Goal: Task Accomplishment & Management: Use online tool/utility

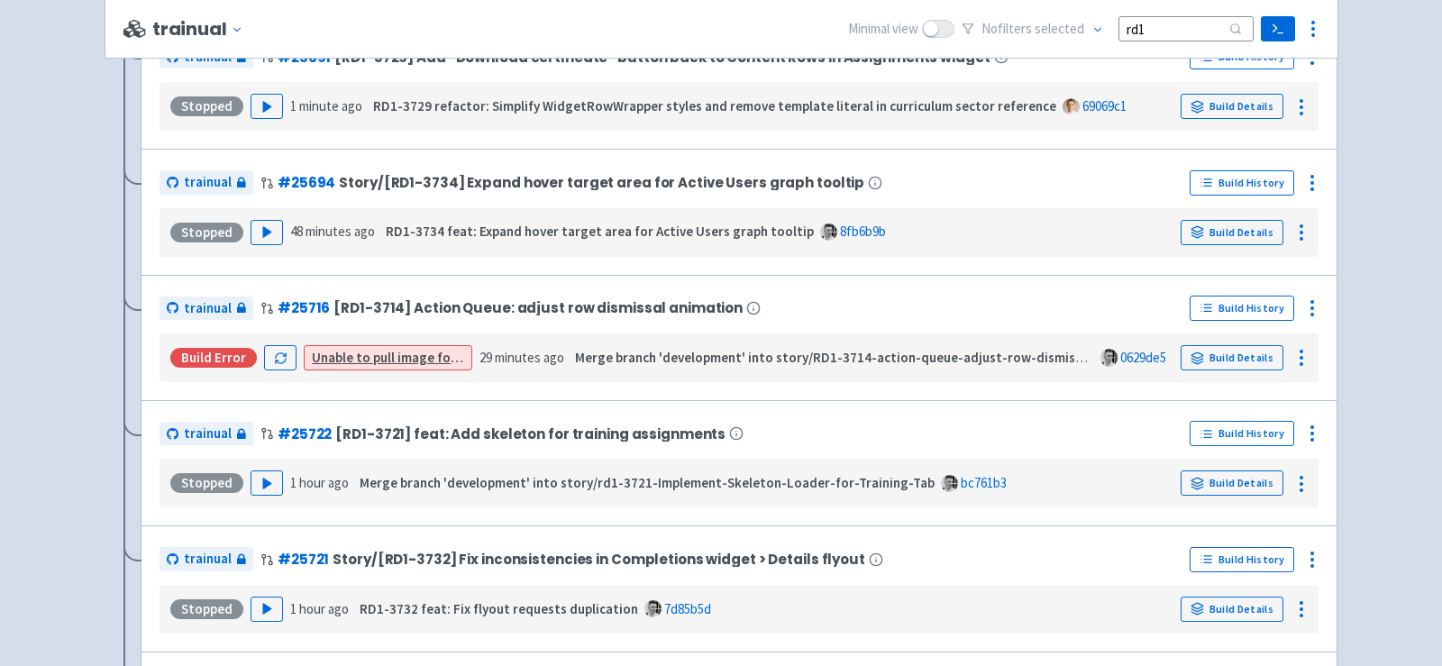
scroll to position [926, 0]
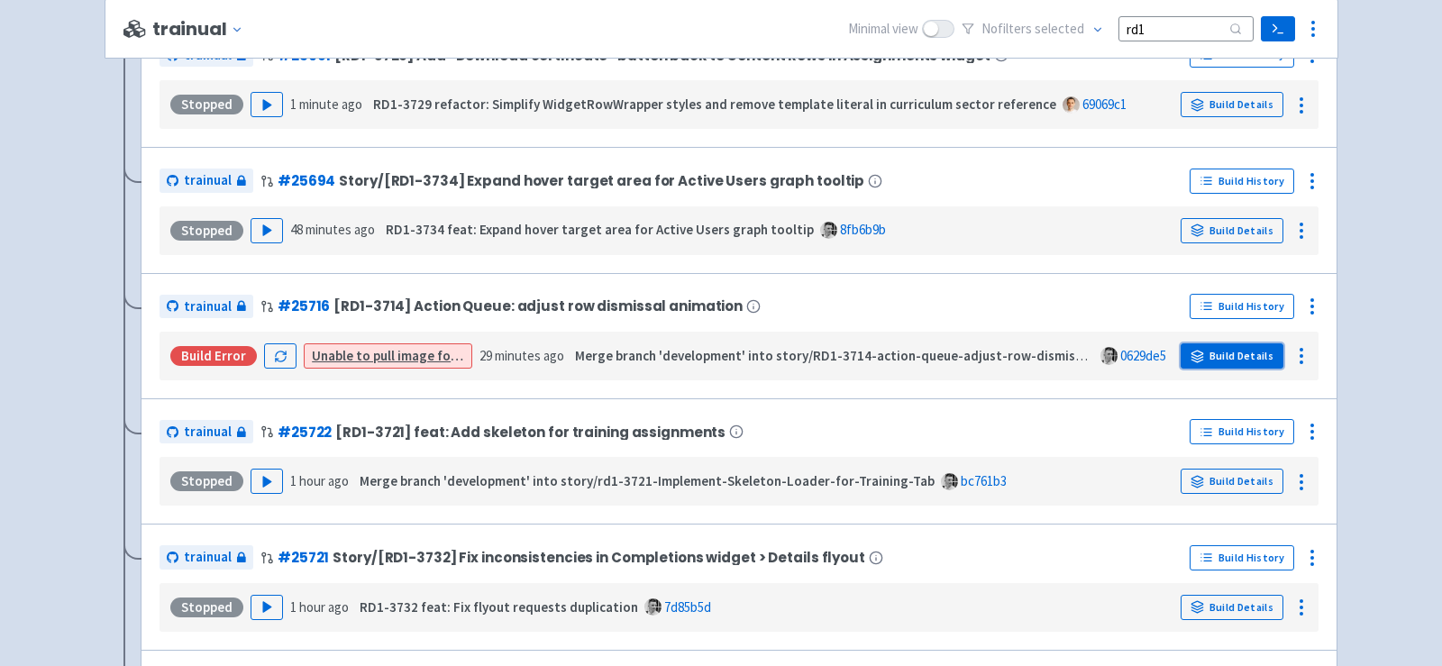
click at [1250, 355] on link "Build Details" at bounding box center [1231, 355] width 103 height 25
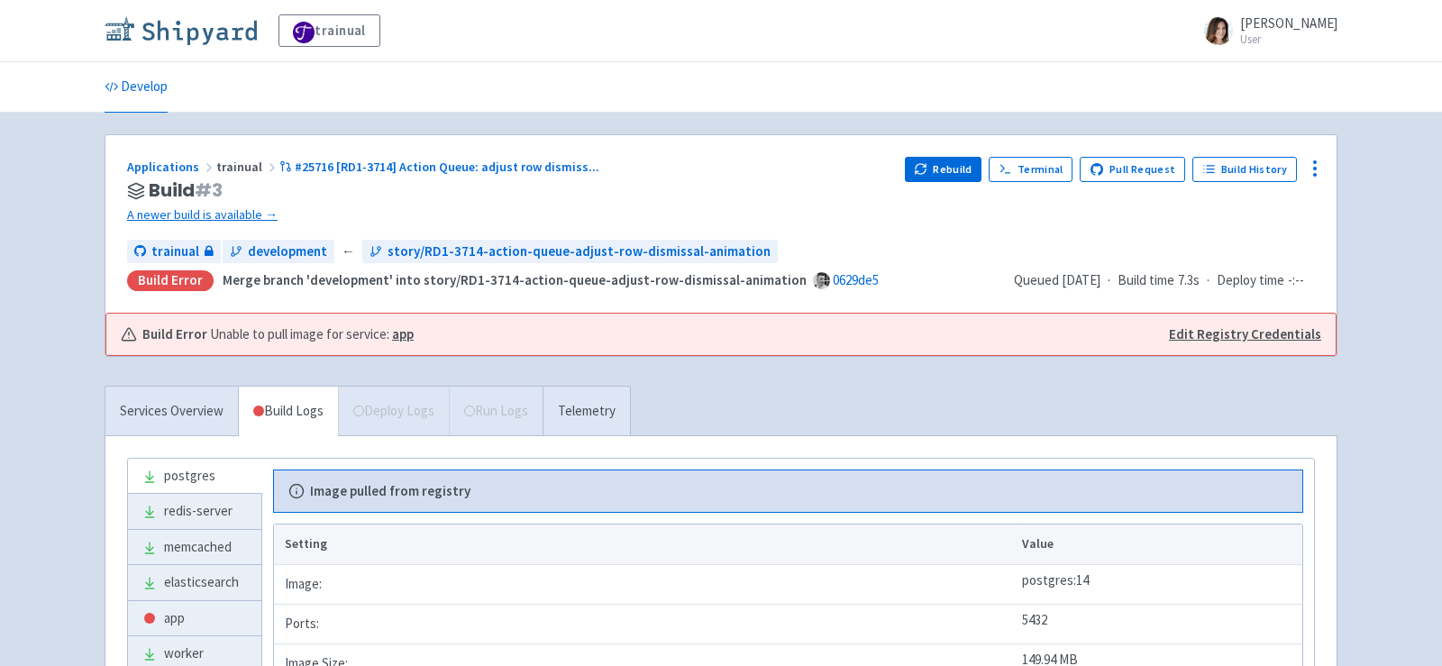
click at [211, 23] on img at bounding box center [181, 30] width 152 height 29
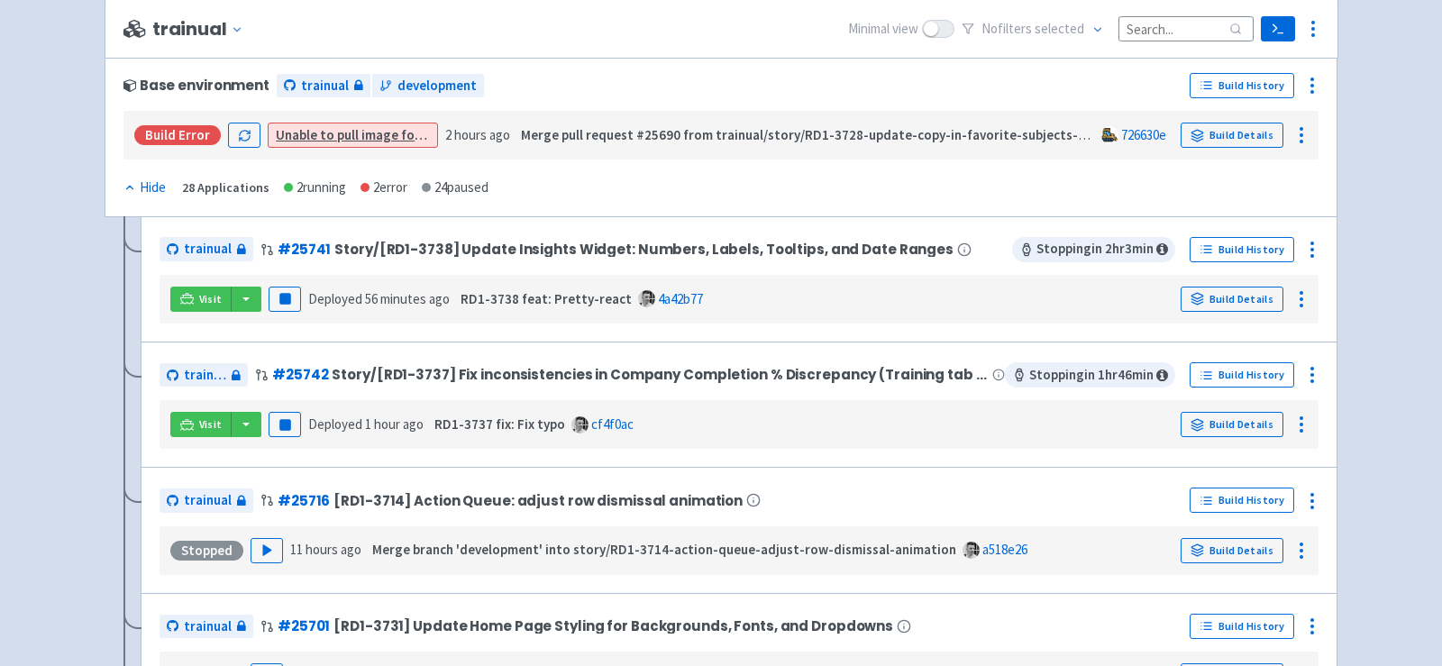
scroll to position [267, 0]
click at [243, 303] on button "button" at bounding box center [246, 299] width 31 height 25
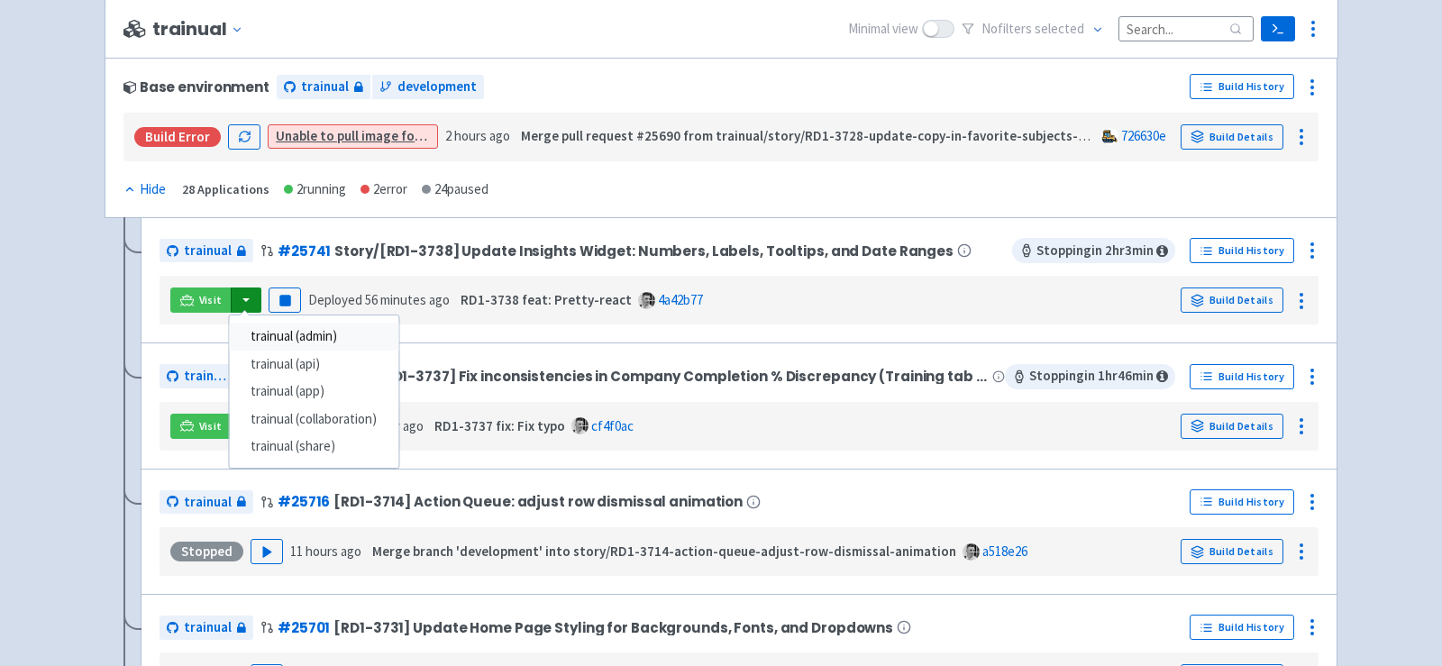
click at [292, 333] on link "trainual (admin)" at bounding box center [313, 337] width 169 height 28
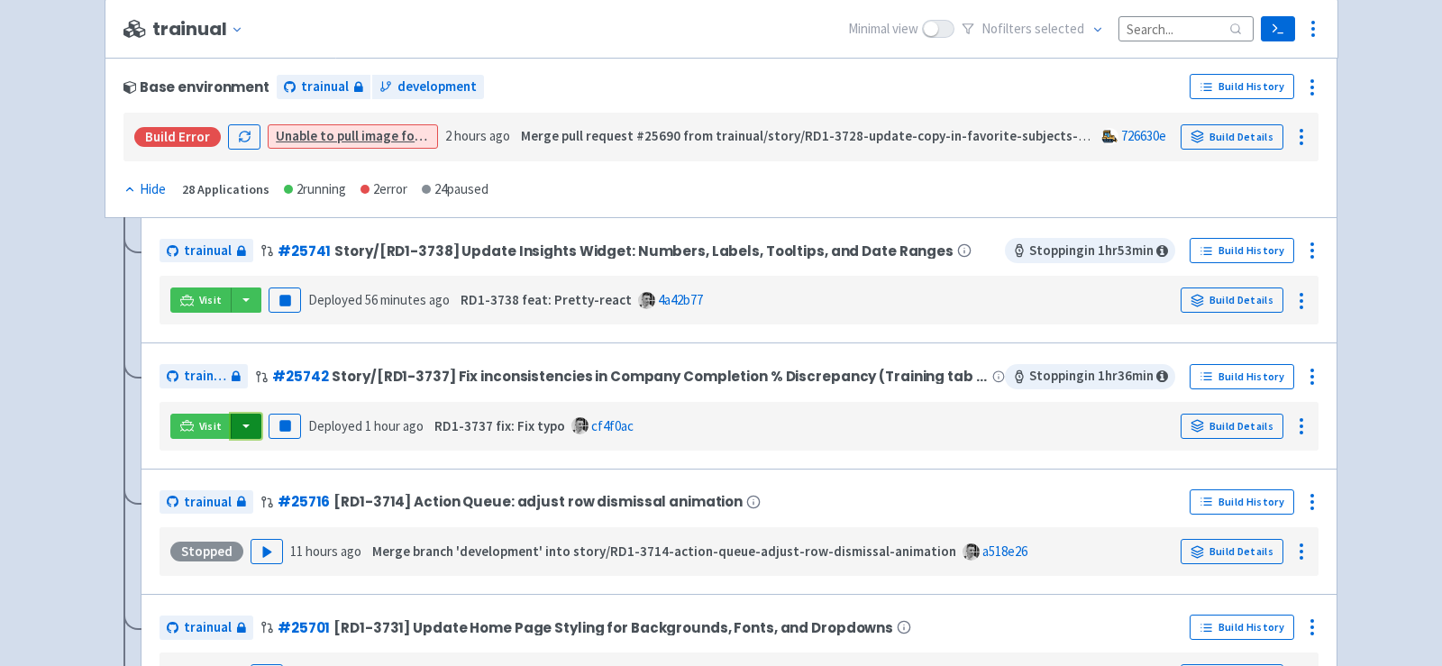
click at [251, 425] on button "button" at bounding box center [246, 426] width 31 height 25
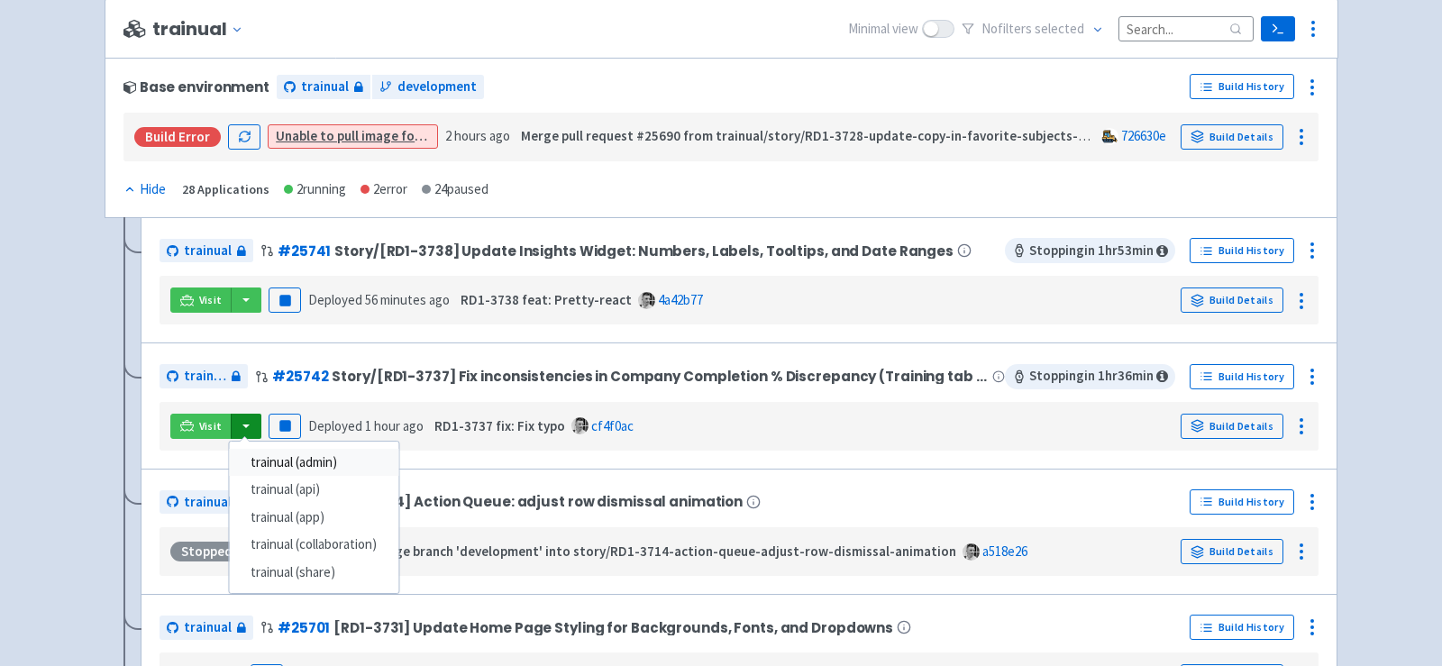
click at [286, 458] on link "trainual (admin)" at bounding box center [313, 463] width 169 height 28
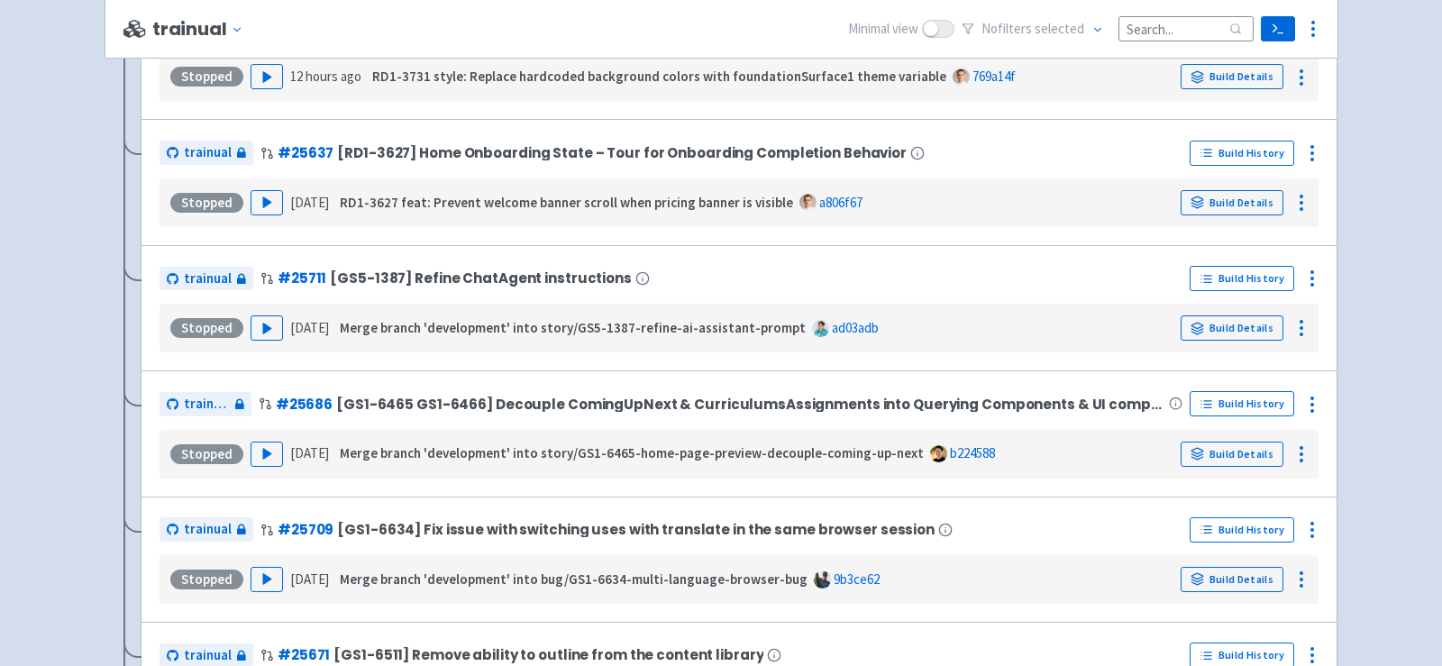
scroll to position [0, 0]
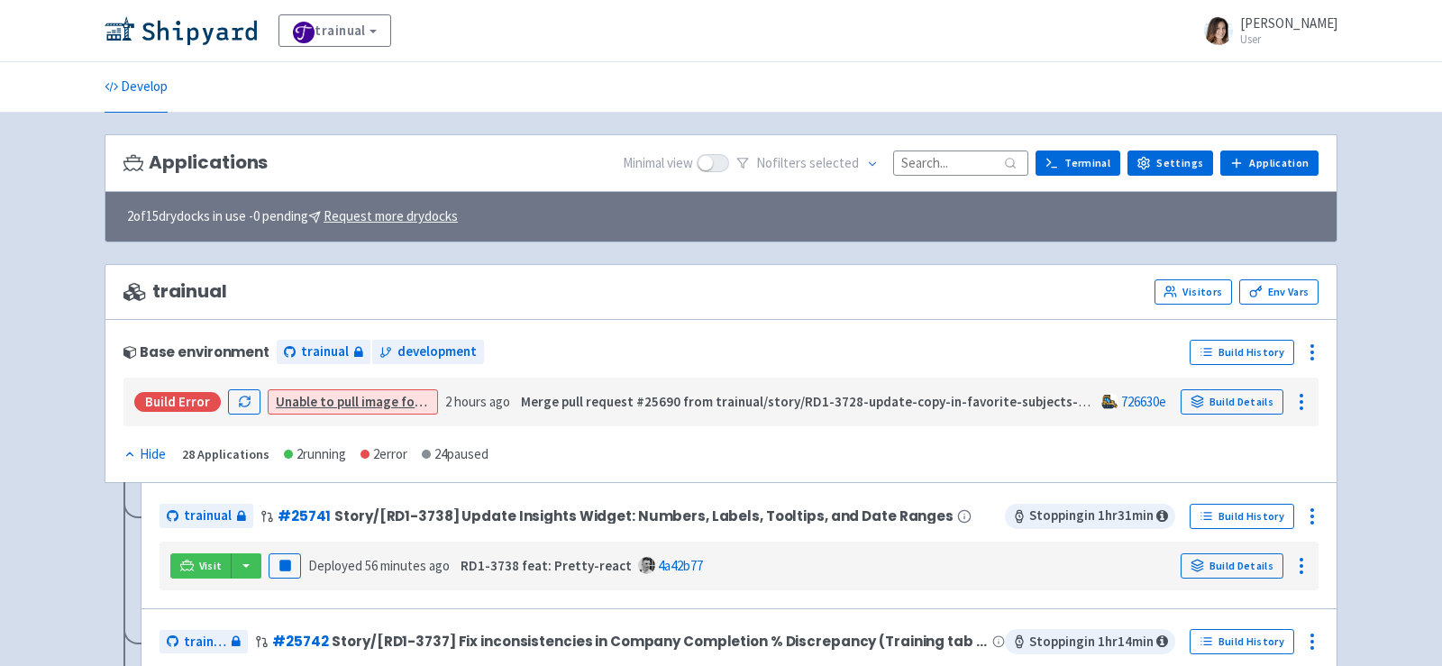
click at [969, 155] on input at bounding box center [960, 162] width 135 height 24
type input "rd1"
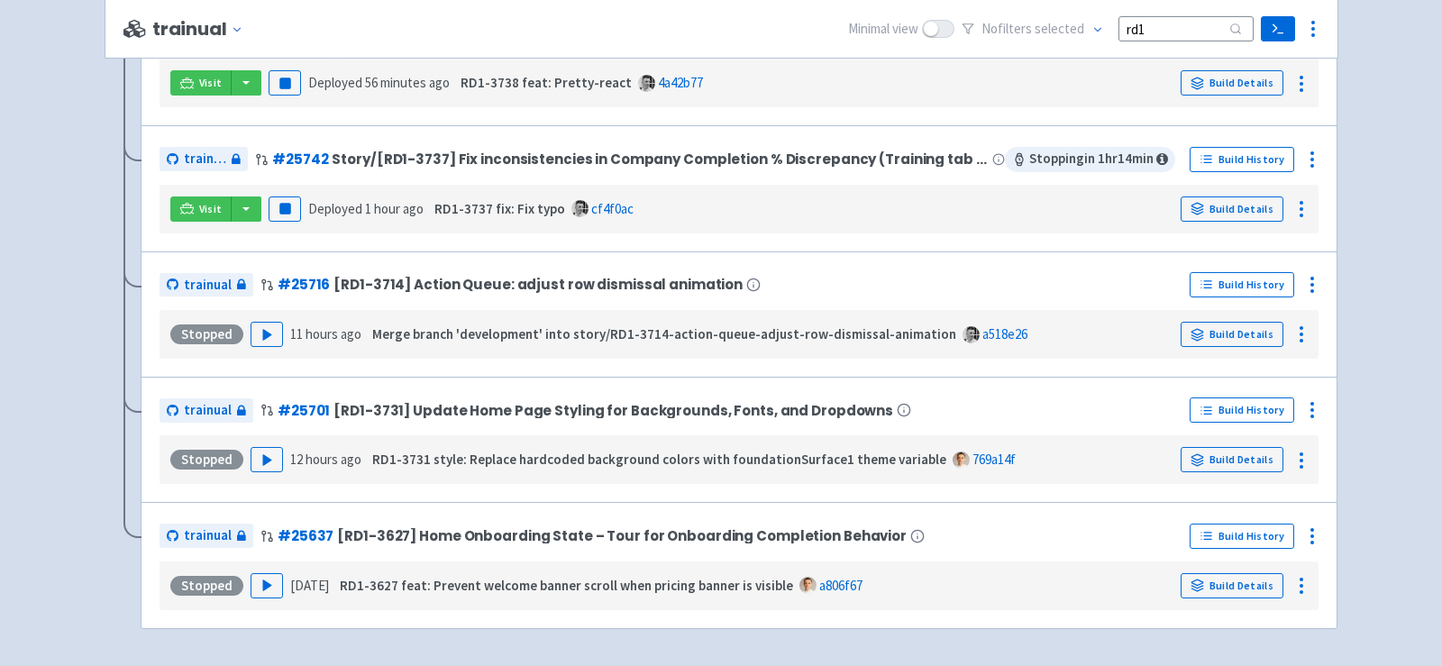
scroll to position [483, 0]
click at [260, 589] on button "Play" at bounding box center [267, 586] width 32 height 25
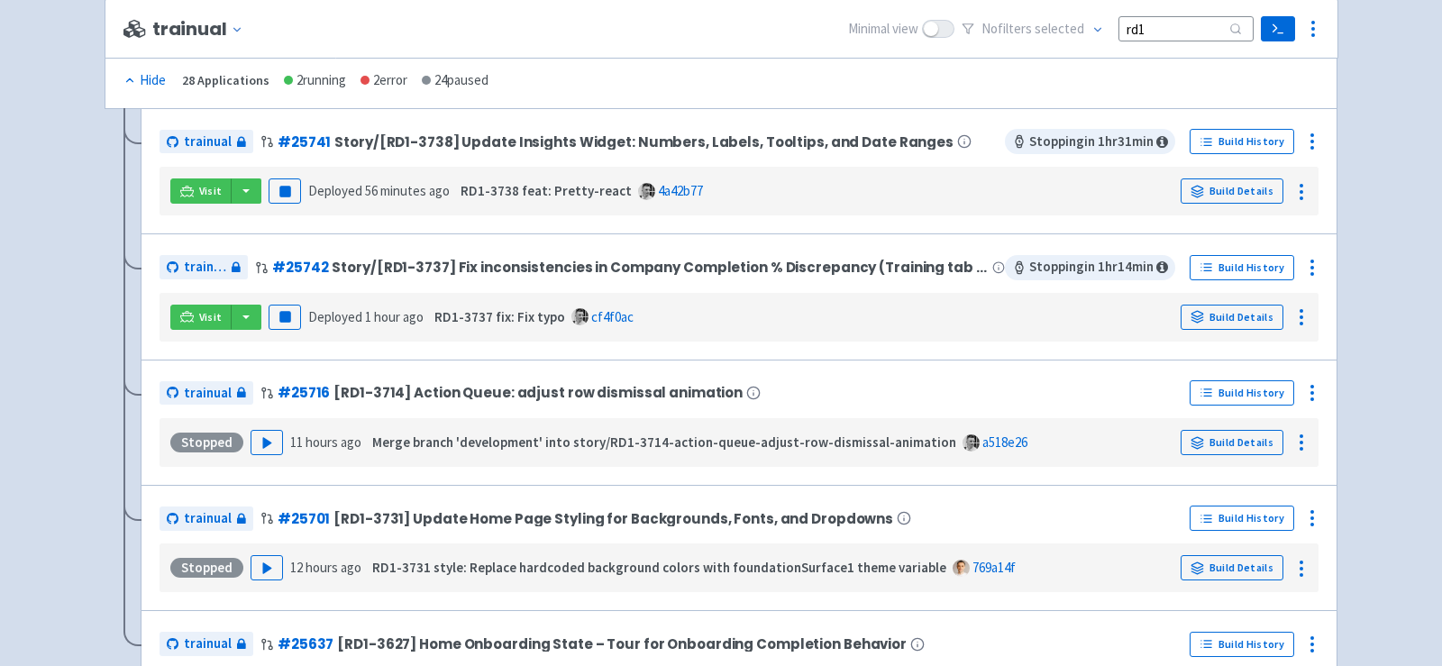
scroll to position [302, 0]
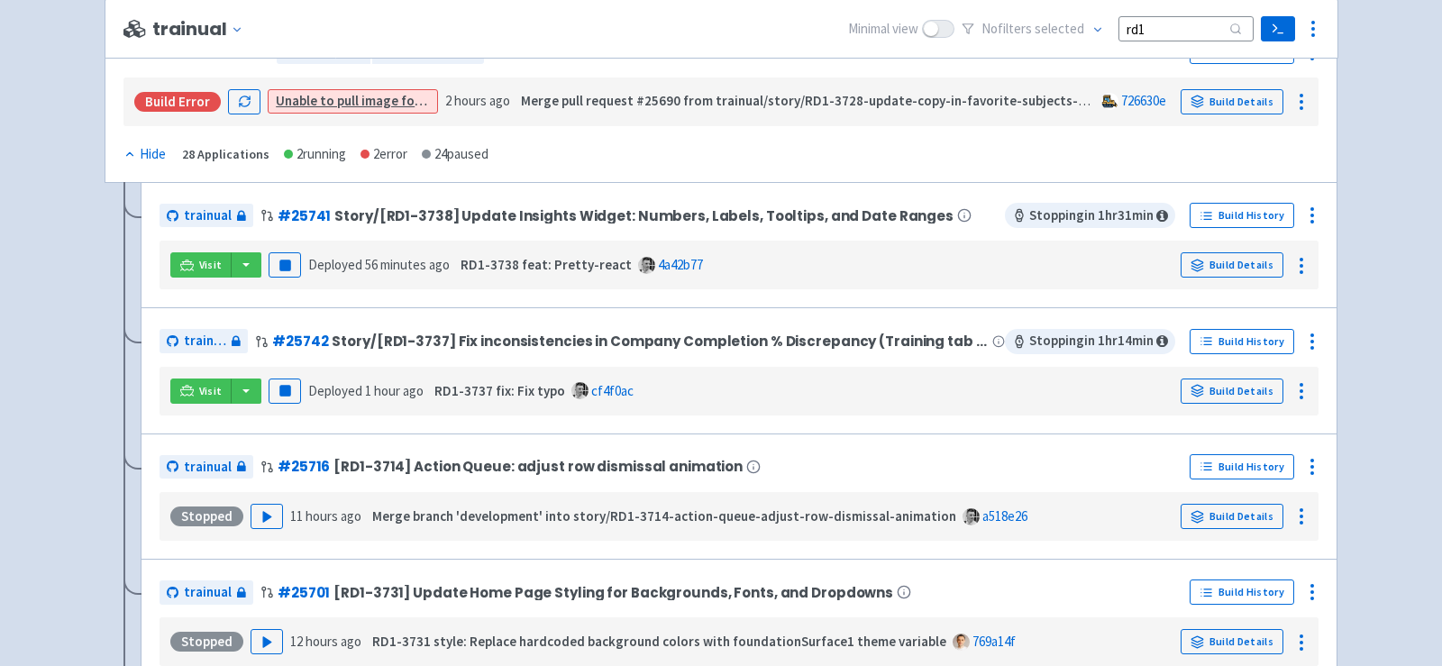
click at [280, 400] on div "Visit trainual (admin) trainual (api) trainual (app) trainual (collaboration) t…" at bounding box center [739, 391] width 1144 height 34
click at [279, 386] on rect "button" at bounding box center [284, 391] width 10 height 10
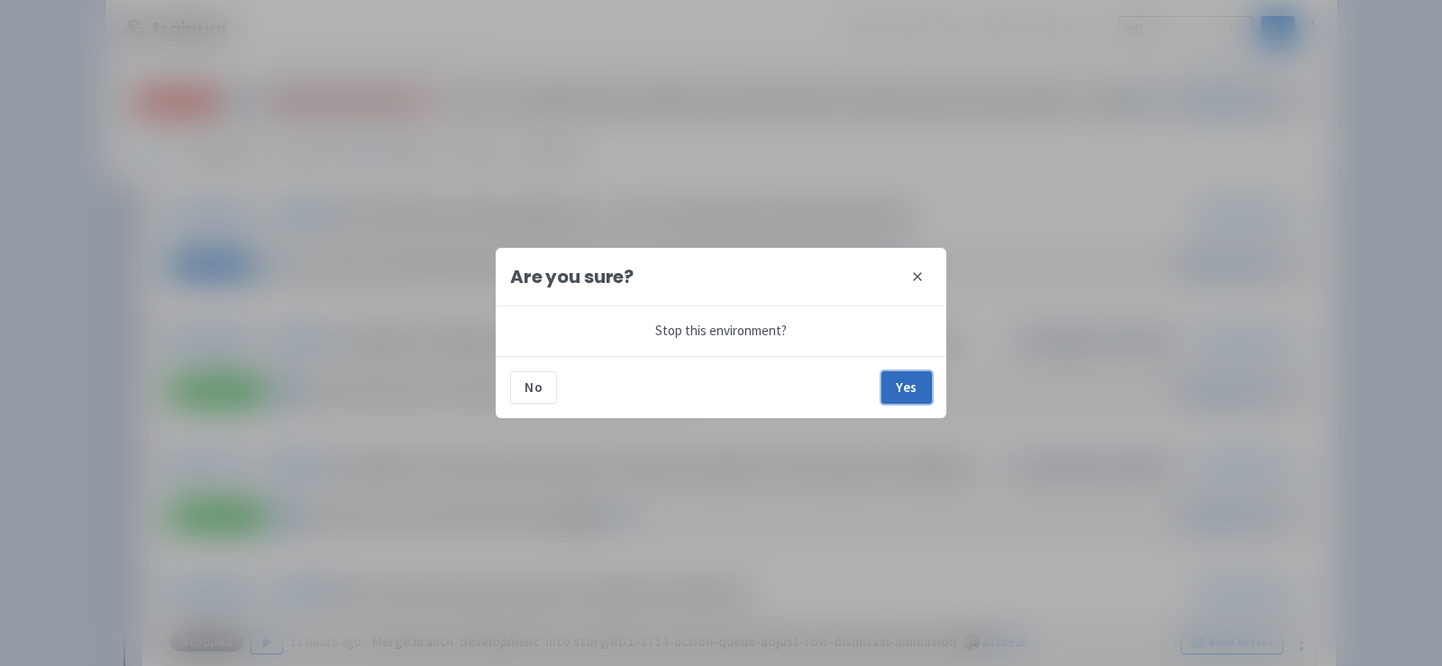
click at [903, 377] on button "Yes" at bounding box center [906, 387] width 50 height 32
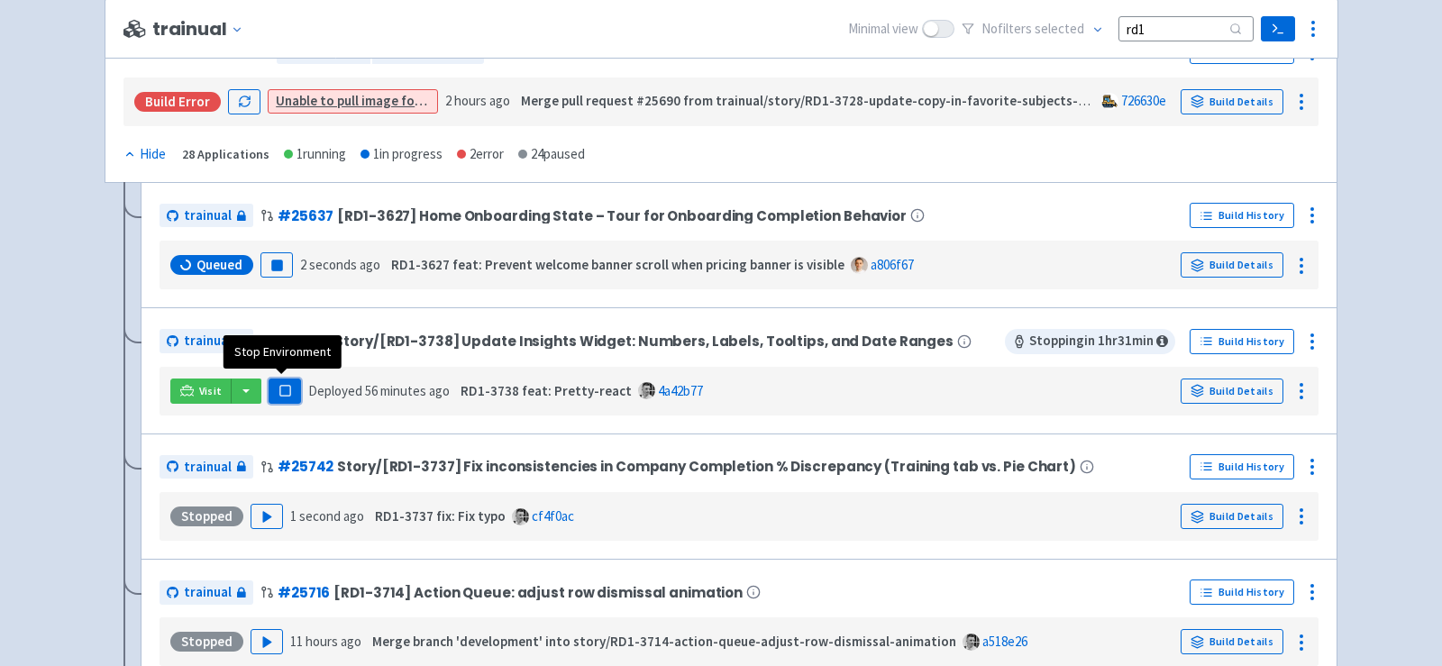
click at [279, 386] on rect "button" at bounding box center [284, 391] width 10 height 10
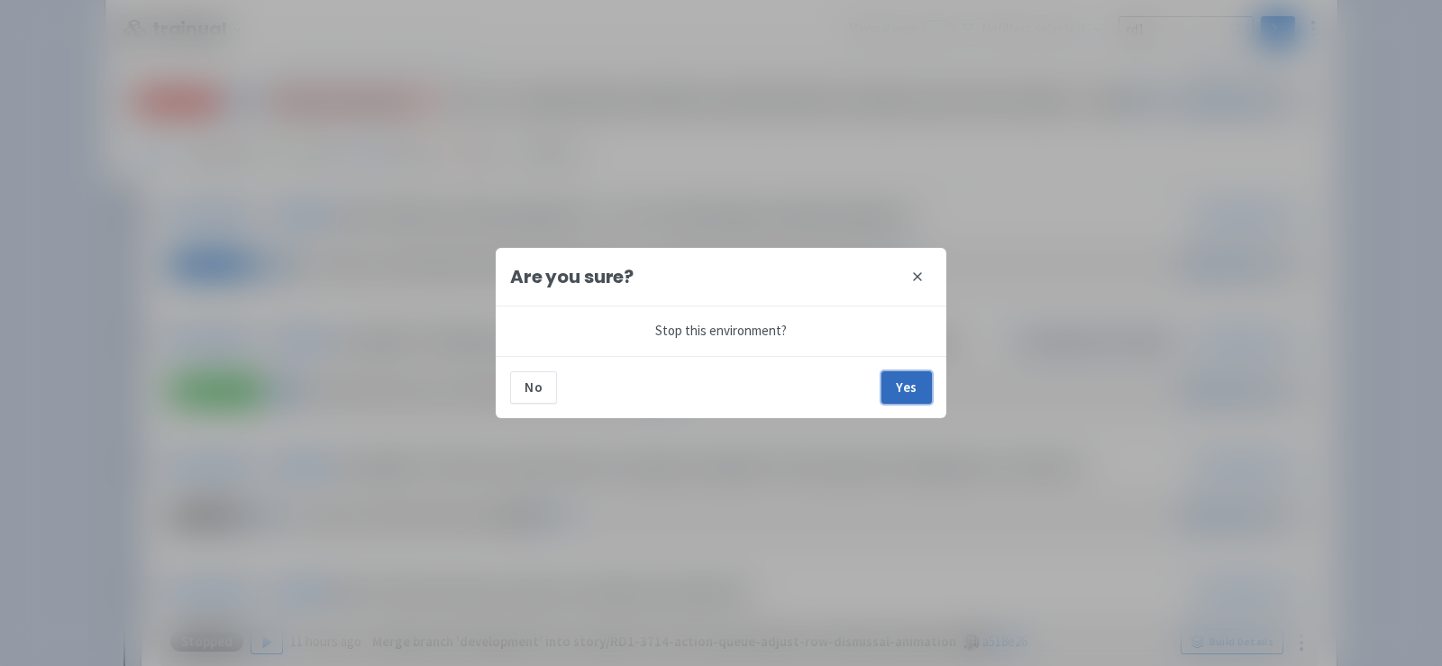
click at [918, 387] on button "Yes" at bounding box center [906, 387] width 50 height 32
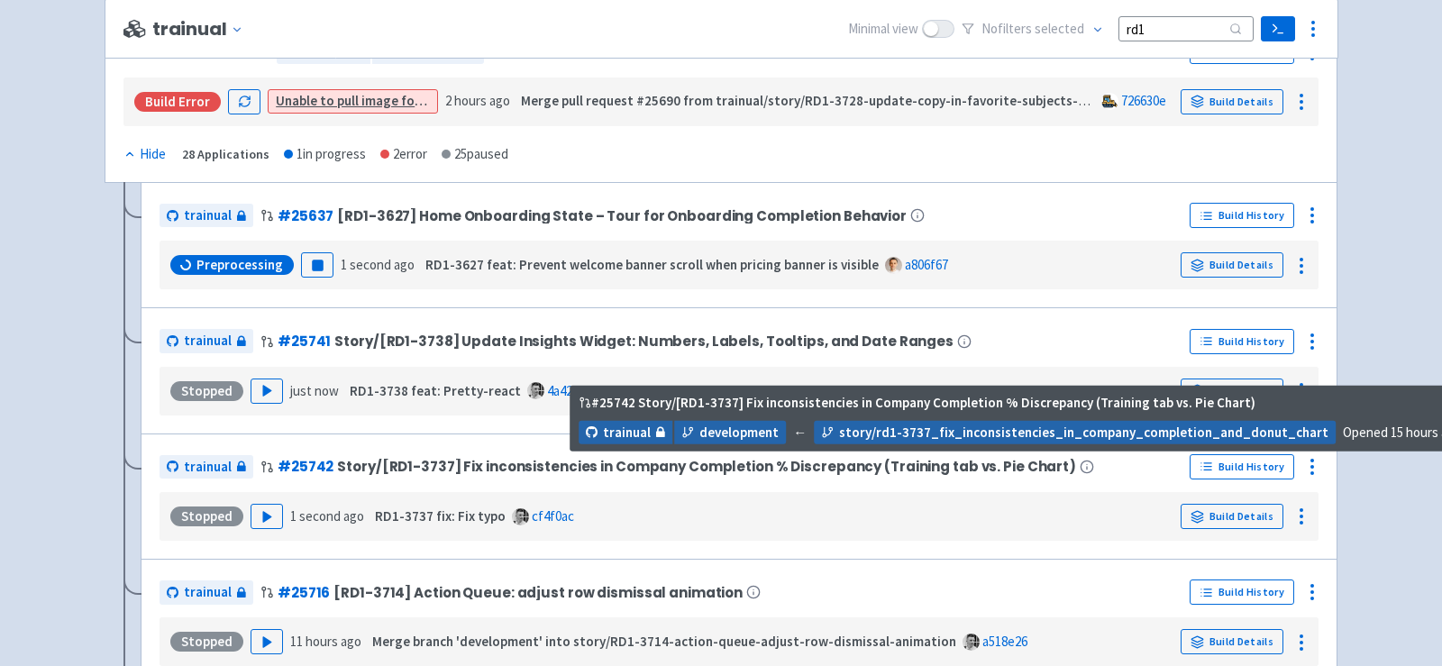
scroll to position [540, 0]
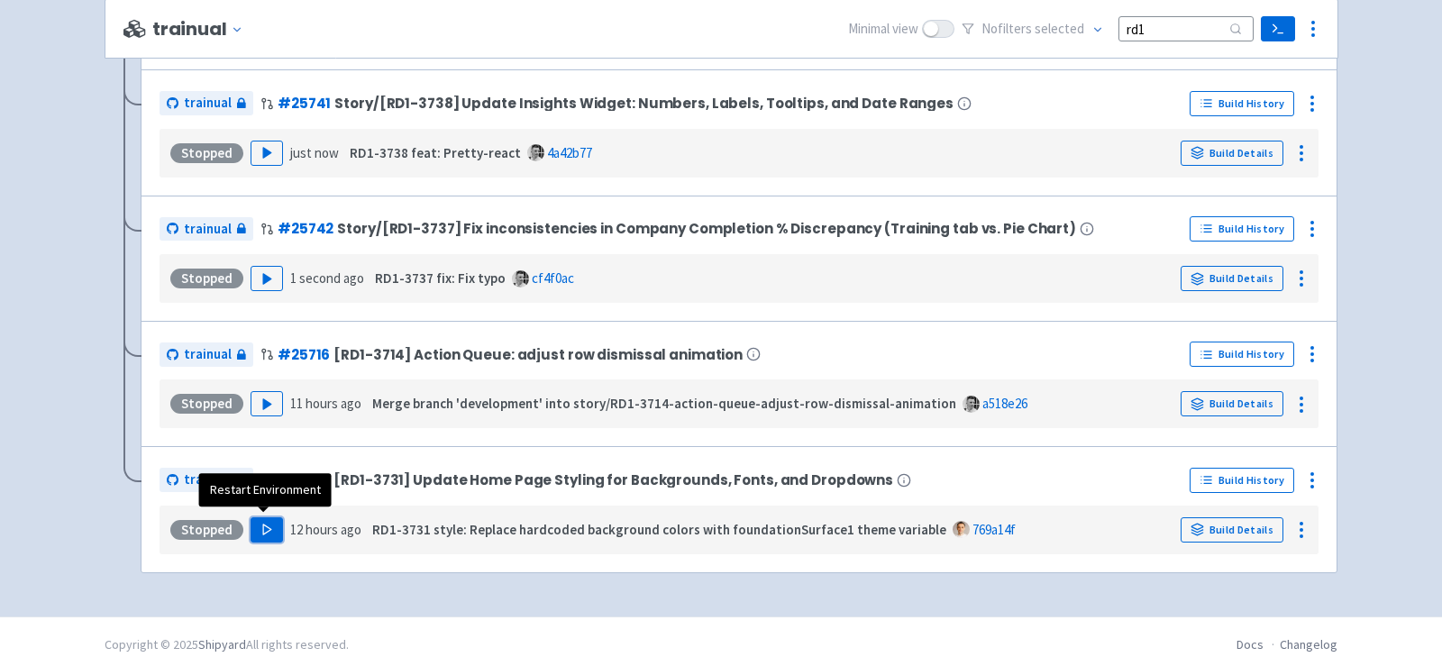
click at [269, 523] on icon "button" at bounding box center [267, 530] width 14 height 14
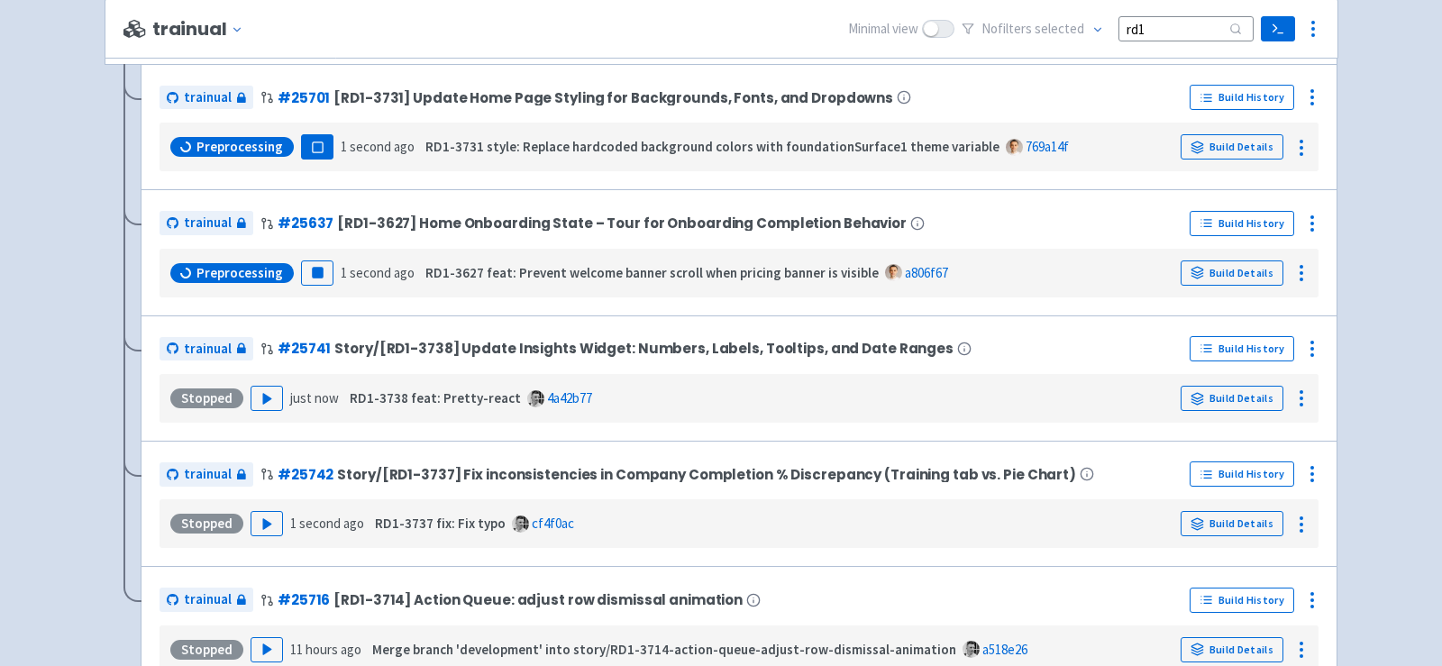
scroll to position [443, 0]
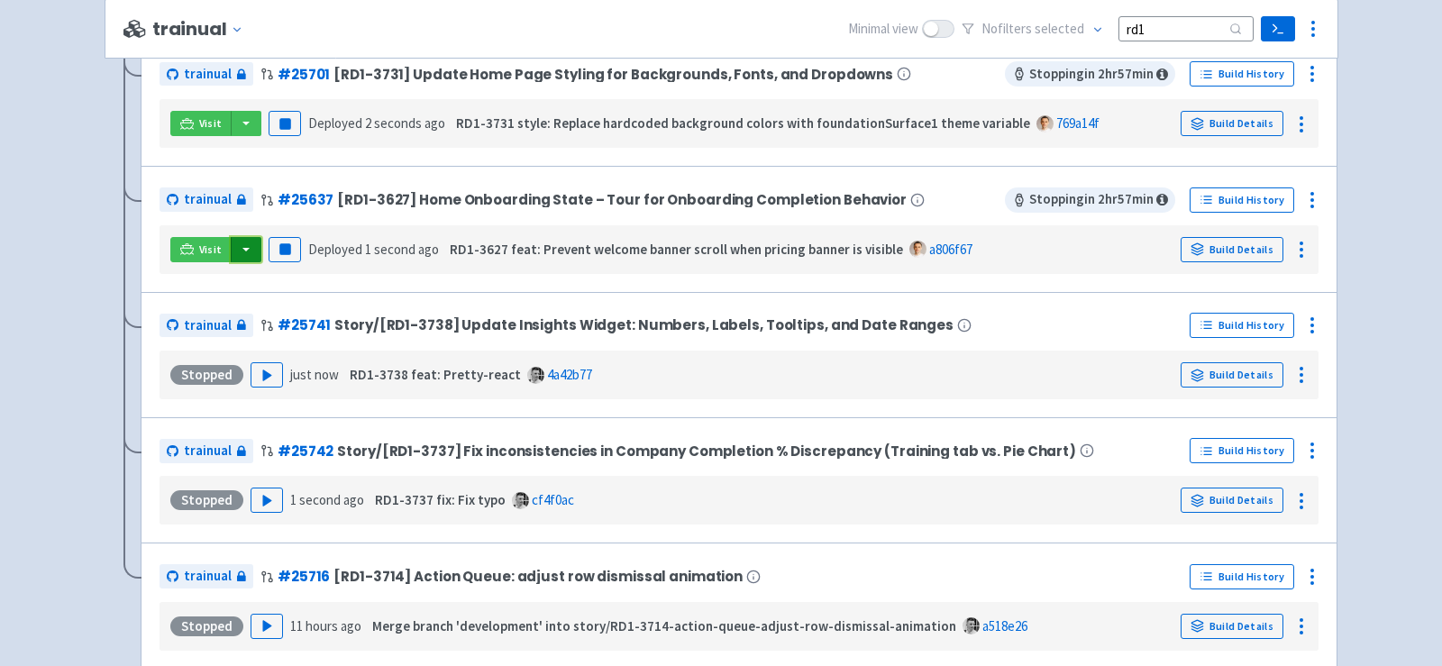
click at [255, 252] on button "button" at bounding box center [246, 249] width 31 height 25
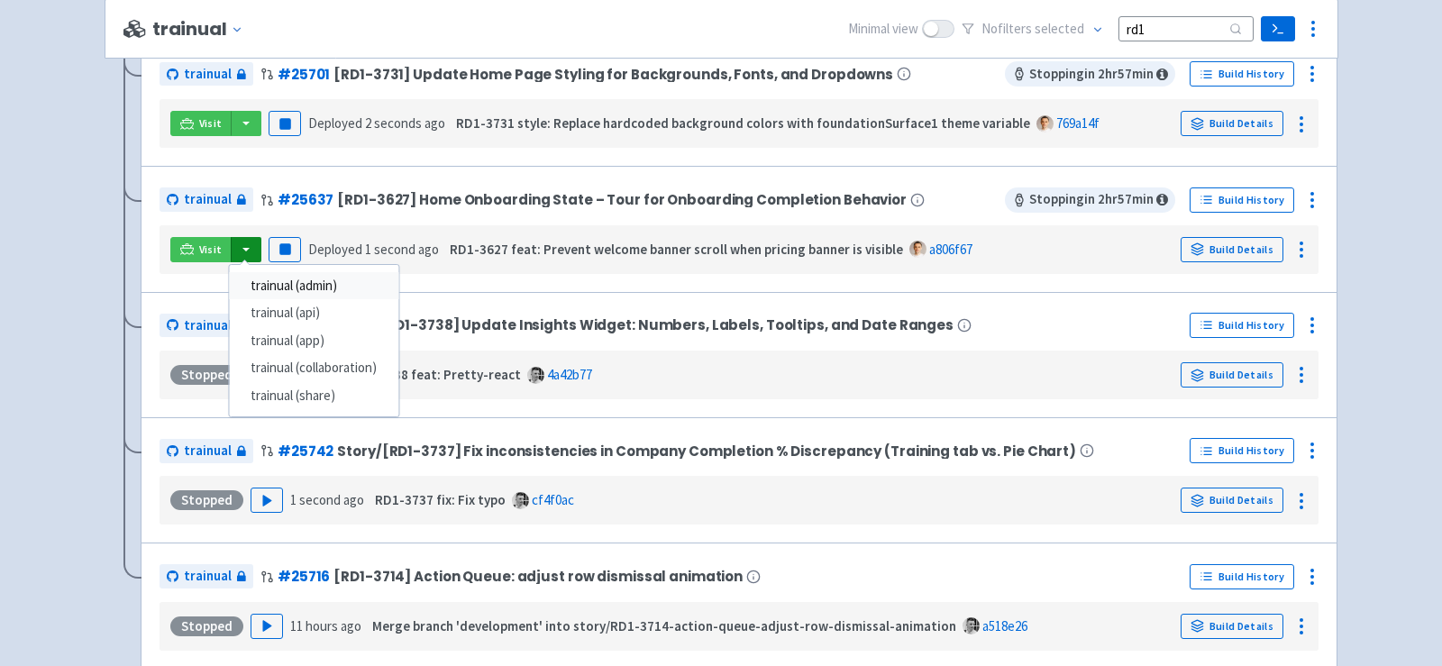
click at [303, 282] on link "trainual (admin)" at bounding box center [313, 286] width 169 height 28
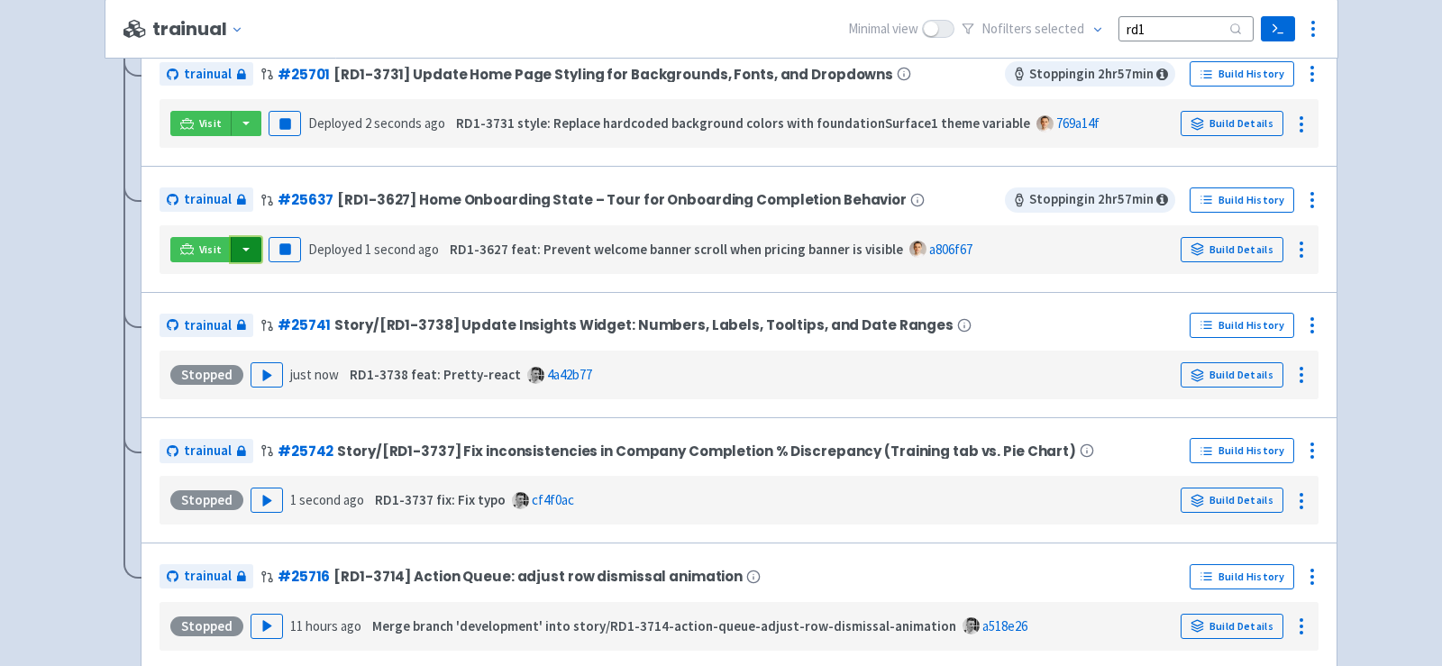
click at [244, 244] on button "button" at bounding box center [246, 249] width 31 height 25
click at [286, 327] on link "trainual (app)" at bounding box center [313, 341] width 169 height 28
click at [242, 240] on button "button" at bounding box center [246, 249] width 31 height 25
click at [312, 331] on link "trainual (app)" at bounding box center [313, 341] width 169 height 28
click at [237, 251] on button "button" at bounding box center [246, 249] width 31 height 25
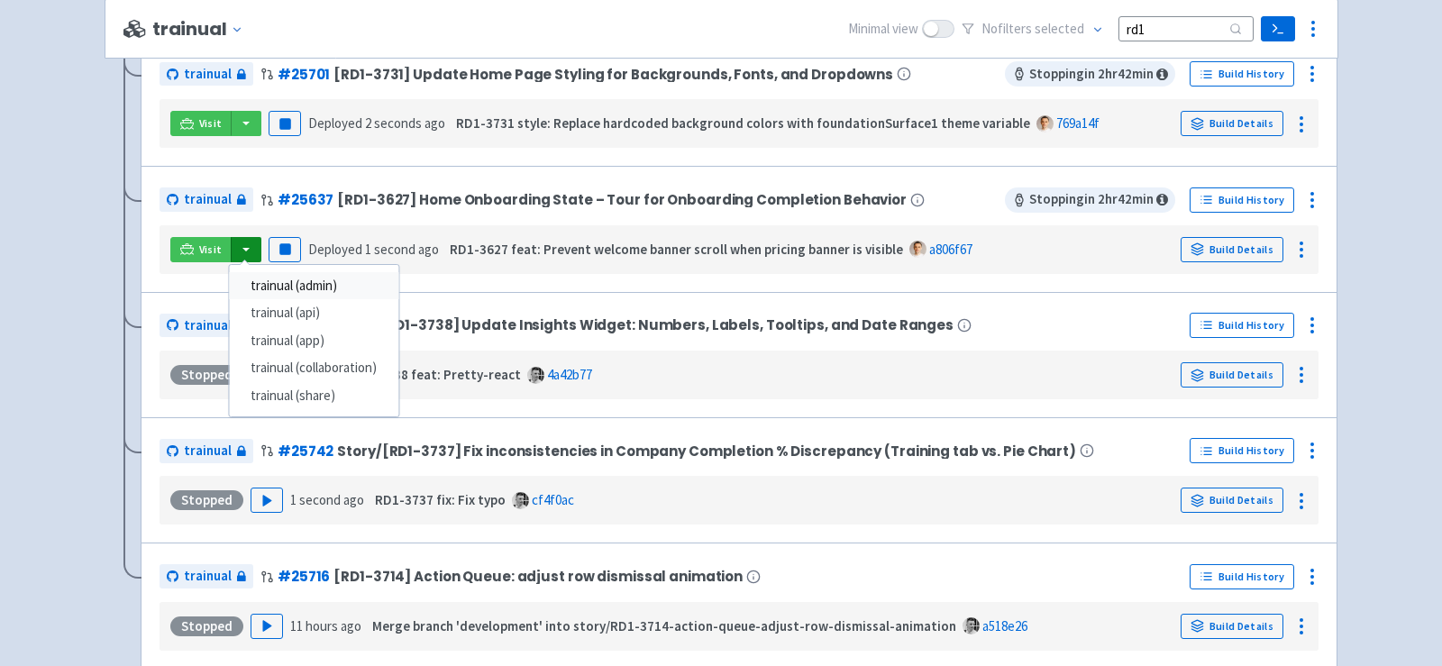
click at [308, 283] on link "trainual (admin)" at bounding box center [313, 286] width 169 height 28
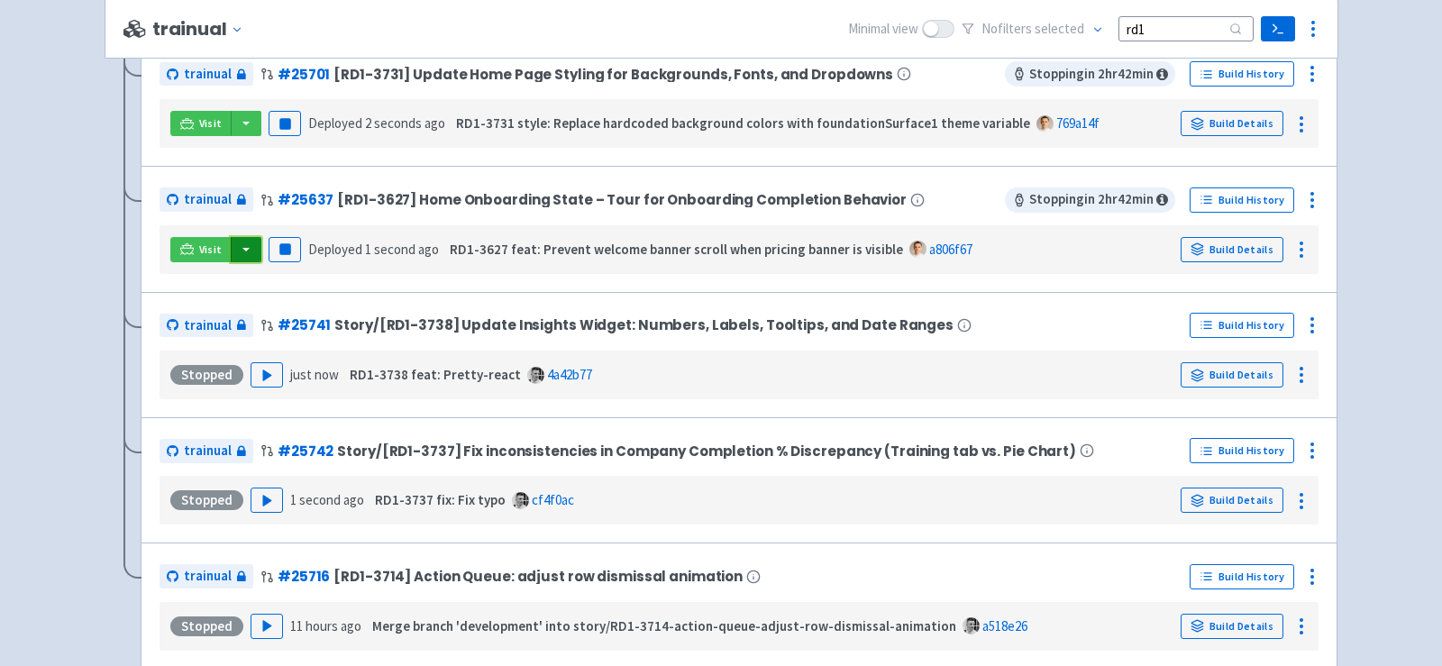
click at [242, 253] on button "button" at bounding box center [246, 249] width 31 height 25
click at [324, 330] on link "trainual (app)" at bounding box center [313, 341] width 169 height 28
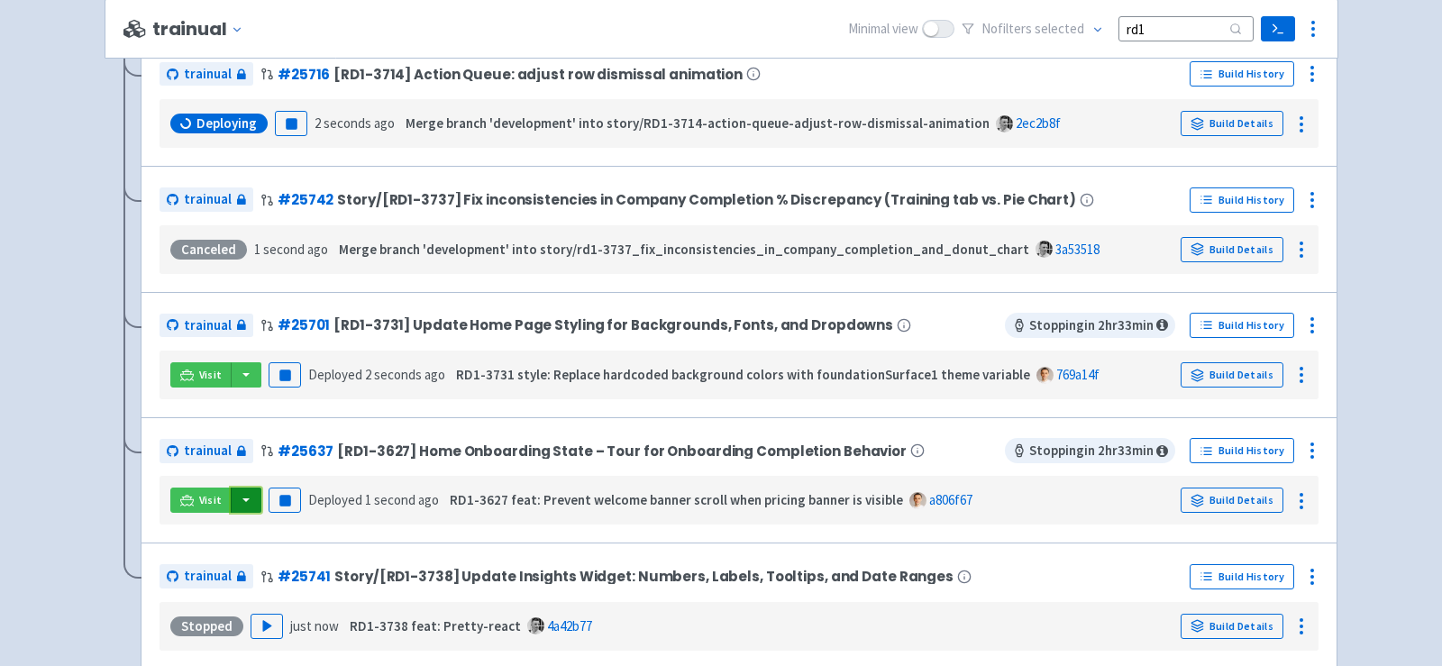
click at [241, 497] on button "button" at bounding box center [246, 499] width 31 height 25
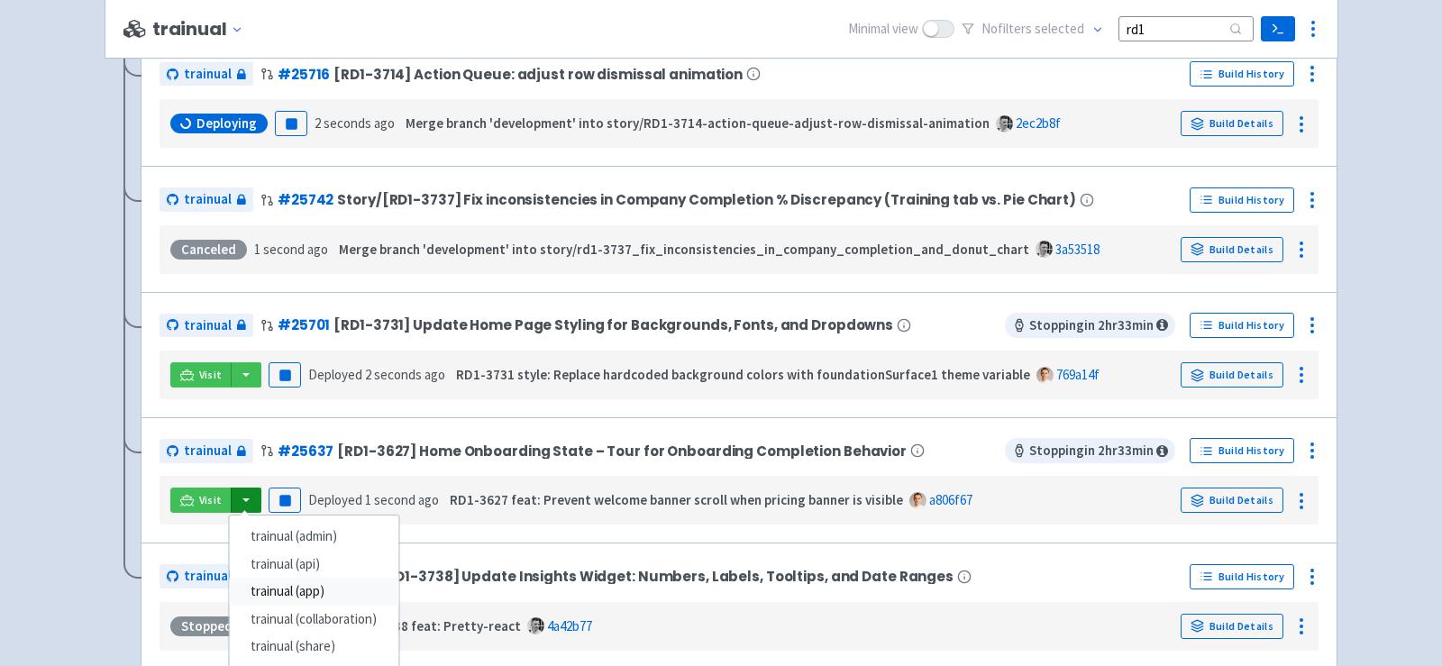
click at [320, 585] on link "trainual (app)" at bounding box center [313, 592] width 169 height 28
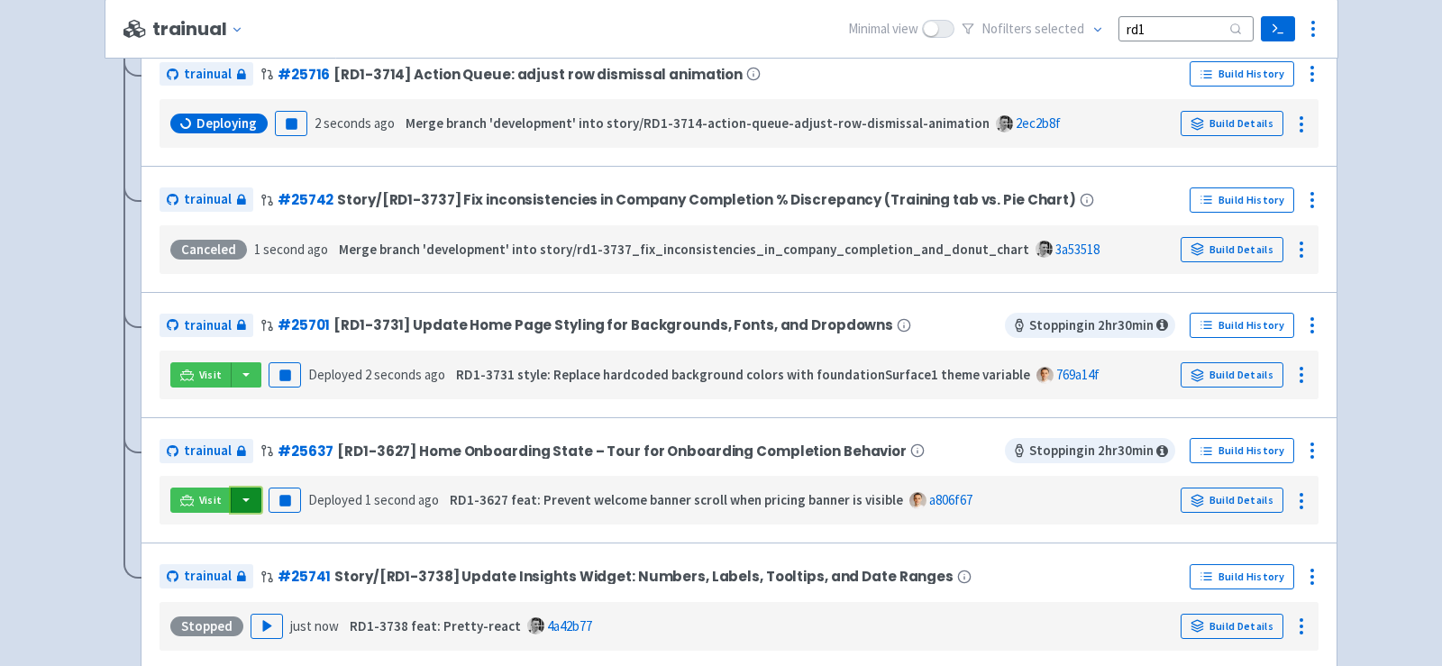
click at [243, 505] on button "button" at bounding box center [246, 499] width 31 height 25
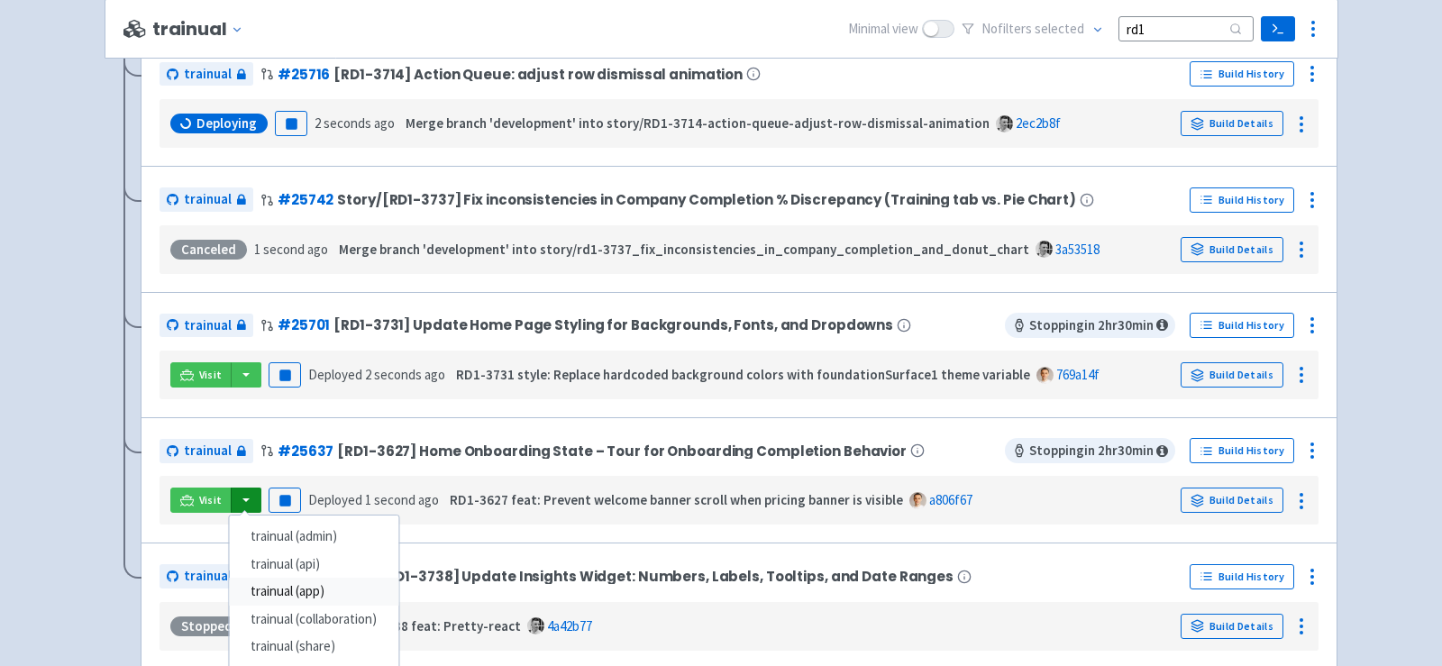
click at [325, 586] on link "trainual (app)" at bounding box center [313, 592] width 169 height 28
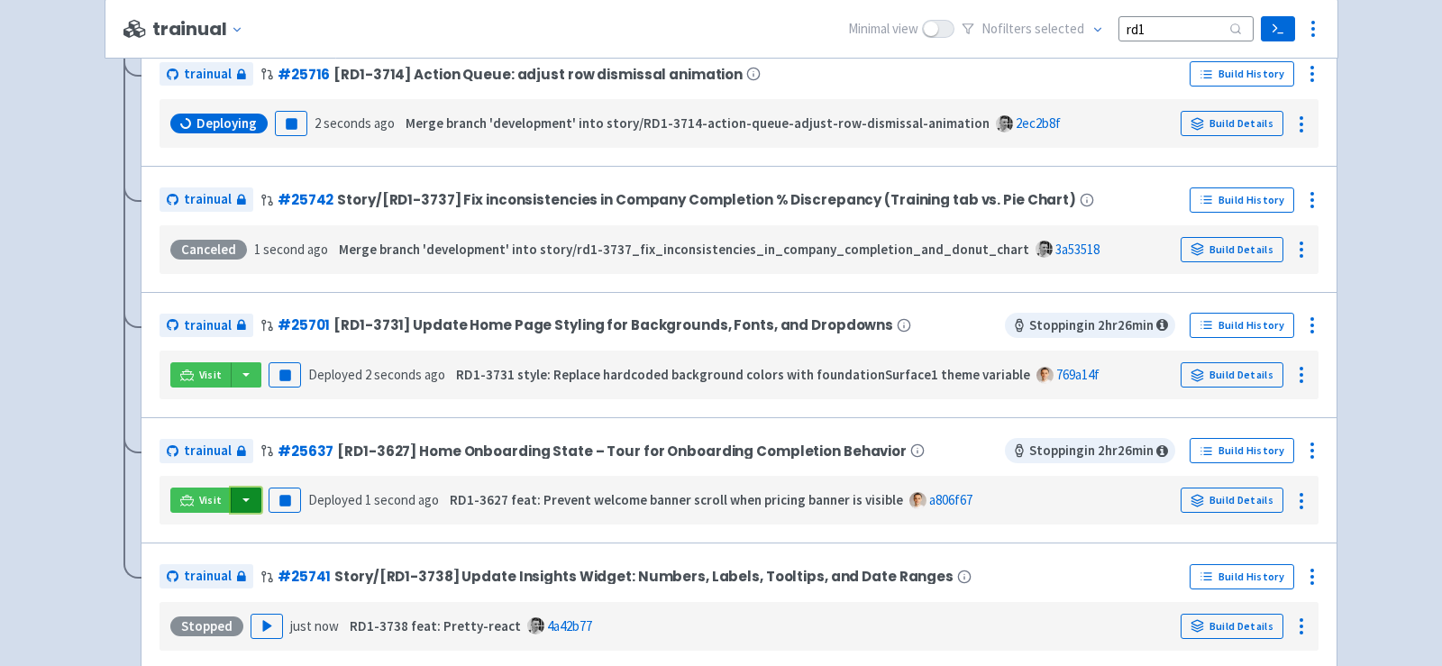
click at [247, 497] on button "button" at bounding box center [246, 499] width 31 height 25
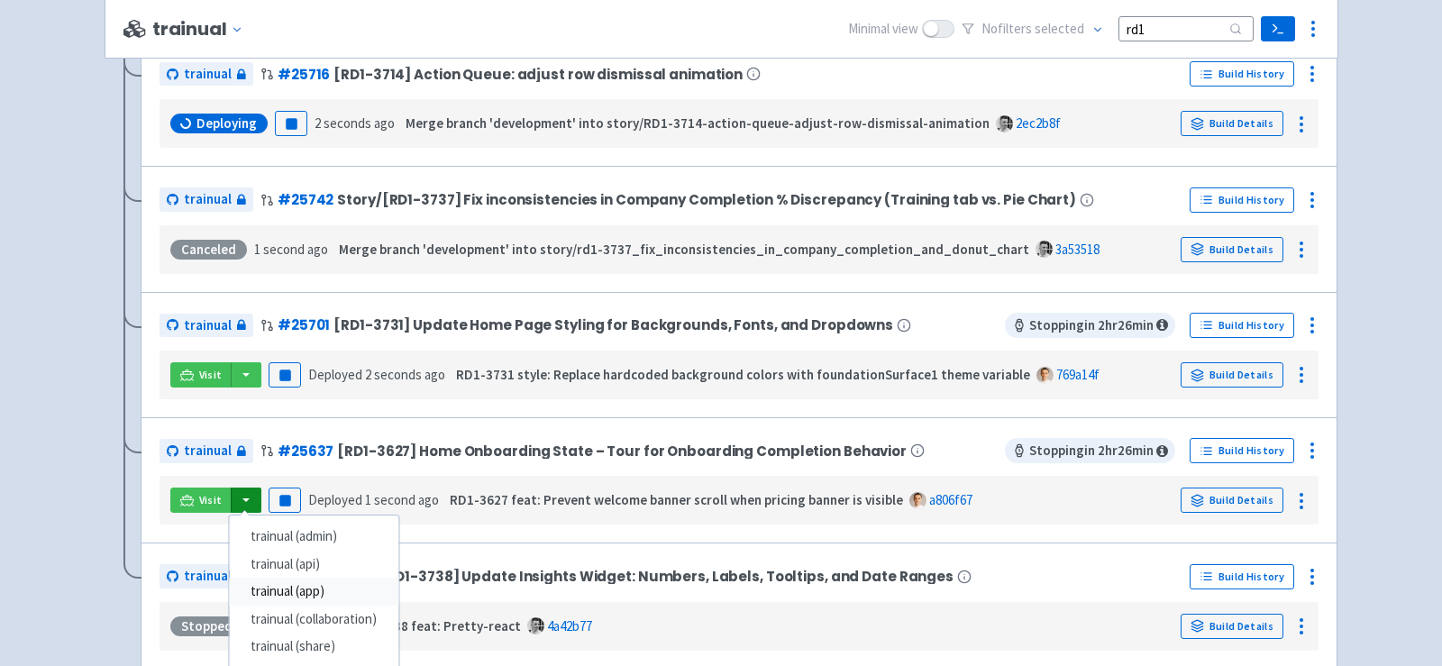
click at [334, 584] on link "trainual (app)" at bounding box center [313, 592] width 169 height 28
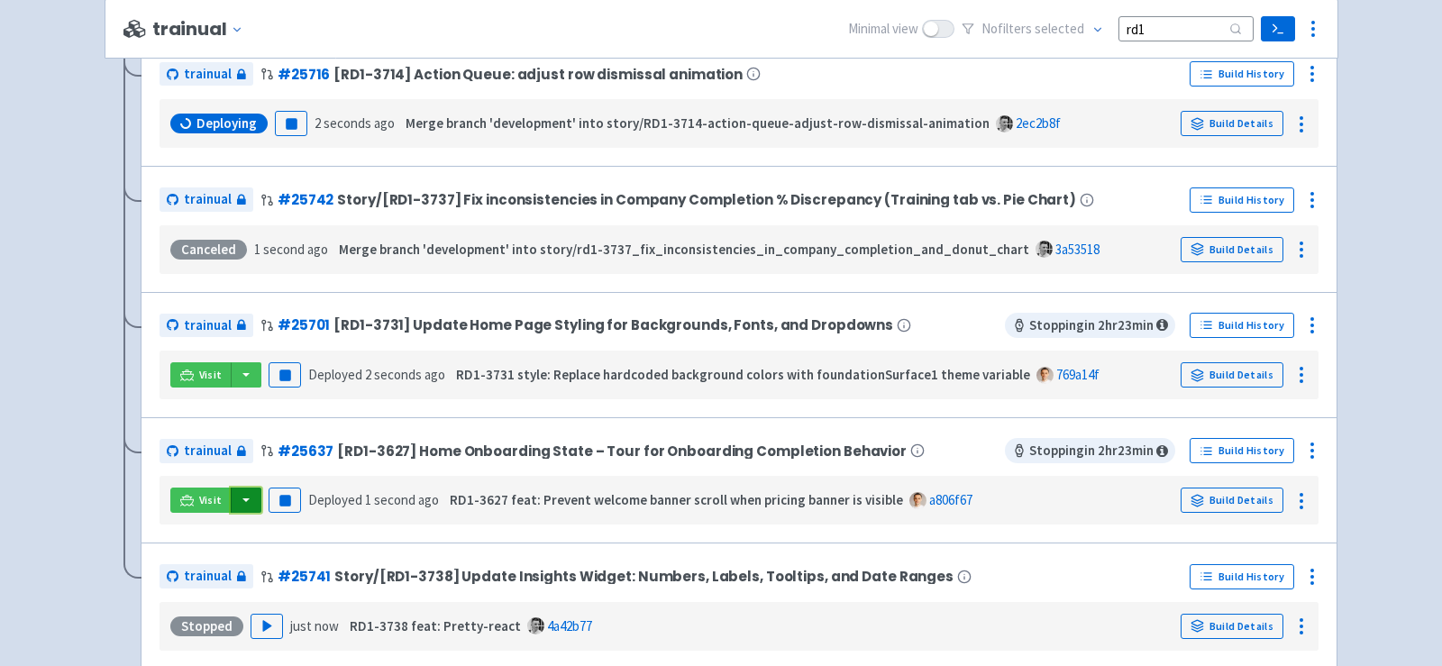
click at [246, 499] on button "button" at bounding box center [246, 499] width 31 height 25
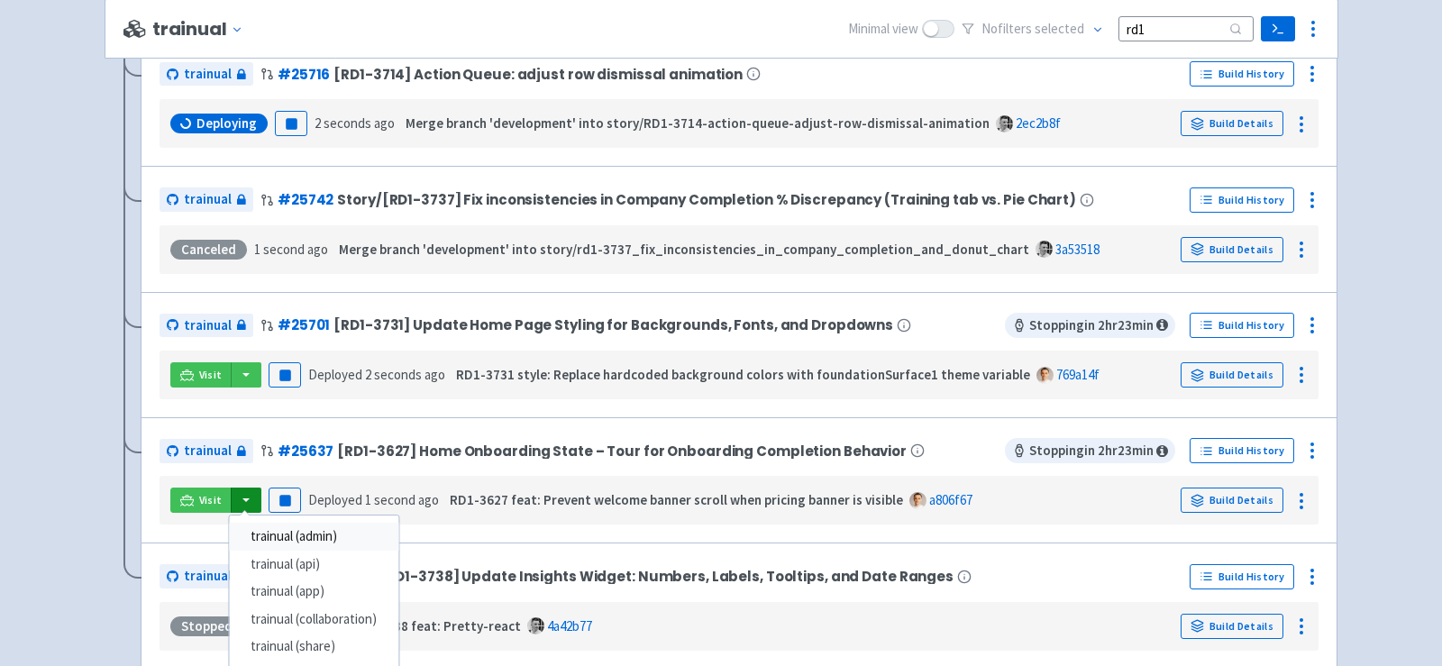
click at [300, 530] on link "trainual (admin)" at bounding box center [313, 537] width 169 height 28
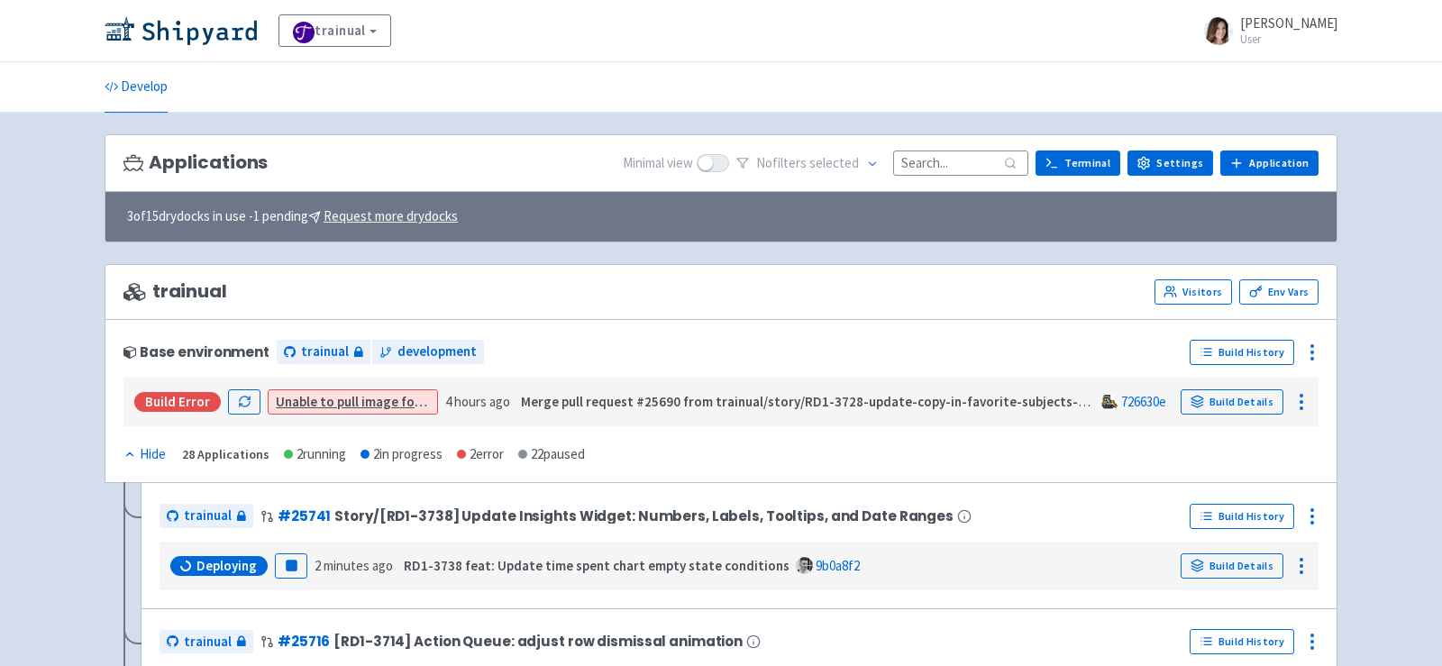
click at [967, 157] on input at bounding box center [960, 162] width 135 height 24
type input "к"
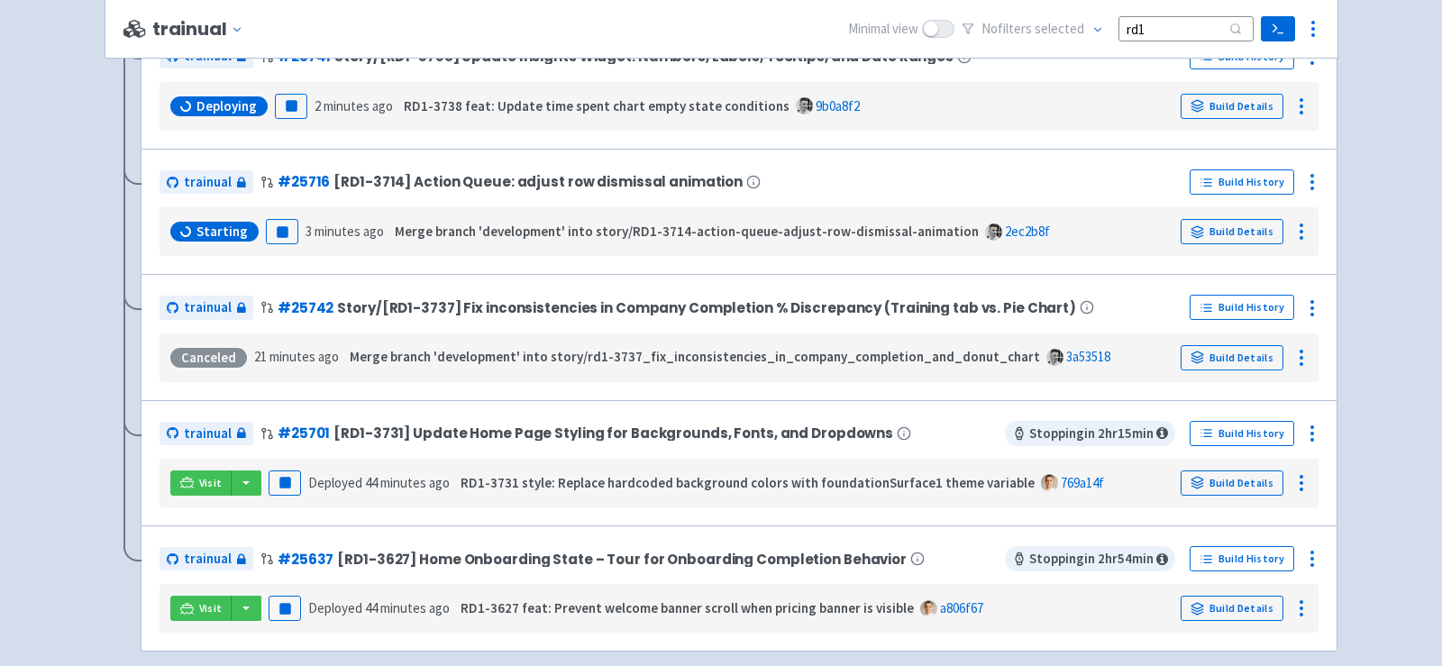
scroll to position [472, 0]
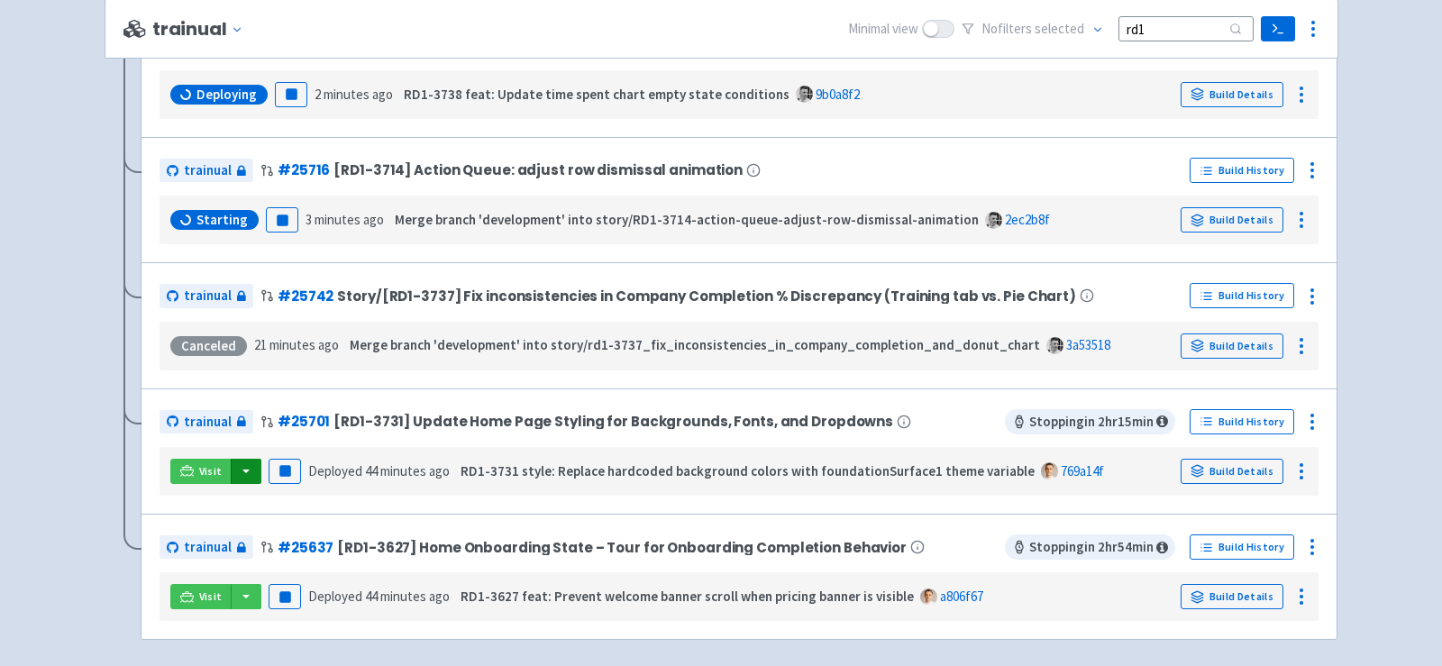
type input "rd1"
click at [239, 467] on button "button" at bounding box center [246, 471] width 31 height 25
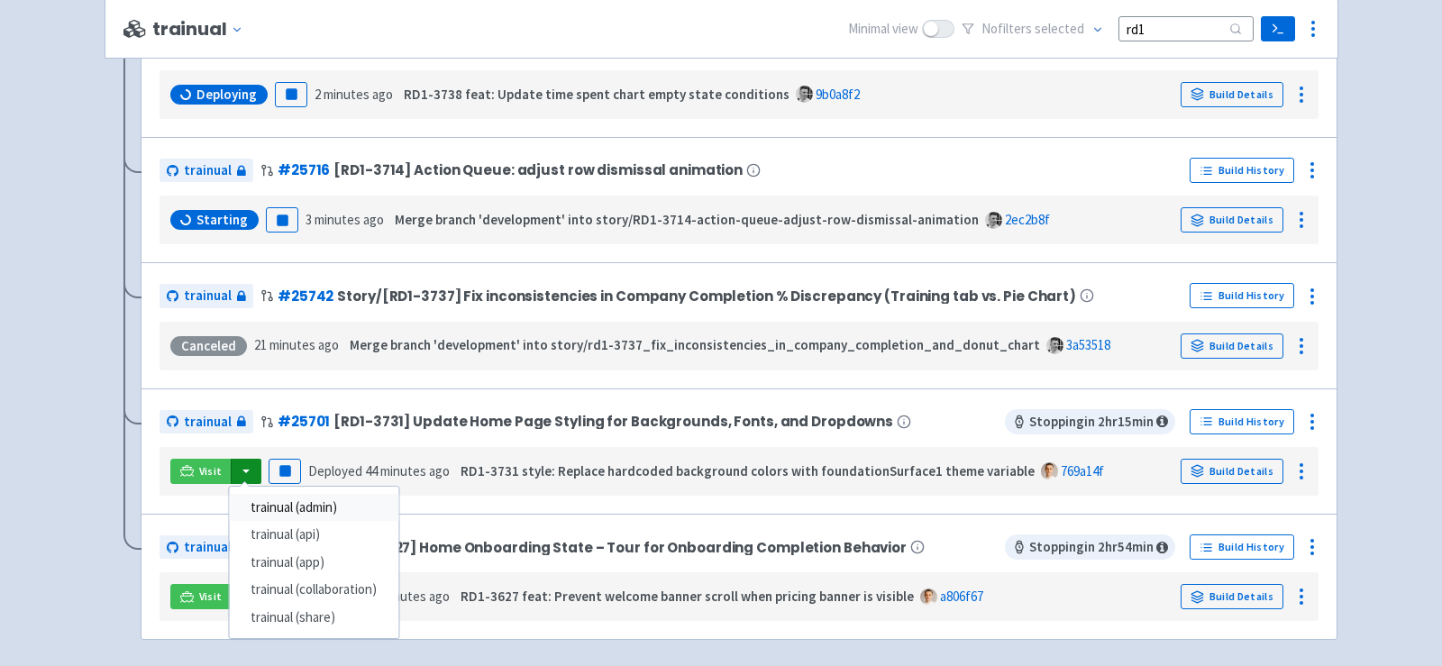
click at [290, 498] on link "trainual (admin)" at bounding box center [313, 508] width 169 height 28
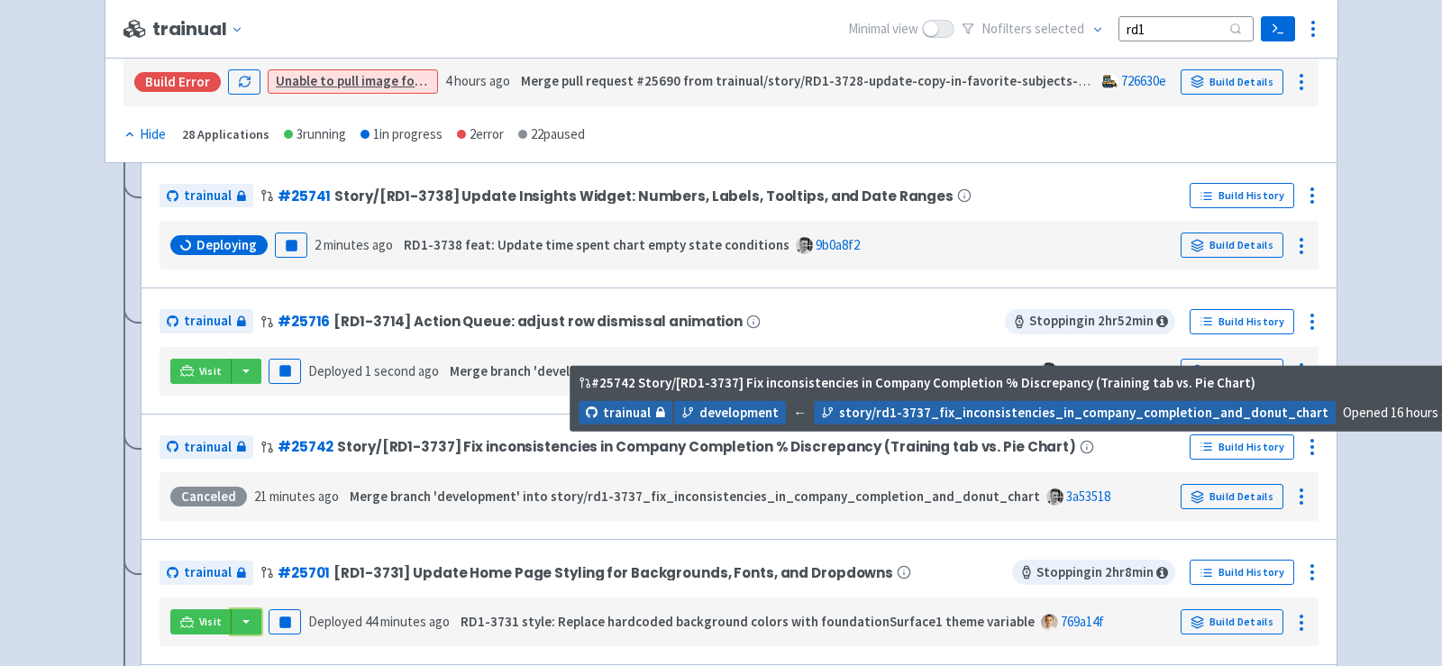
scroll to position [316, 0]
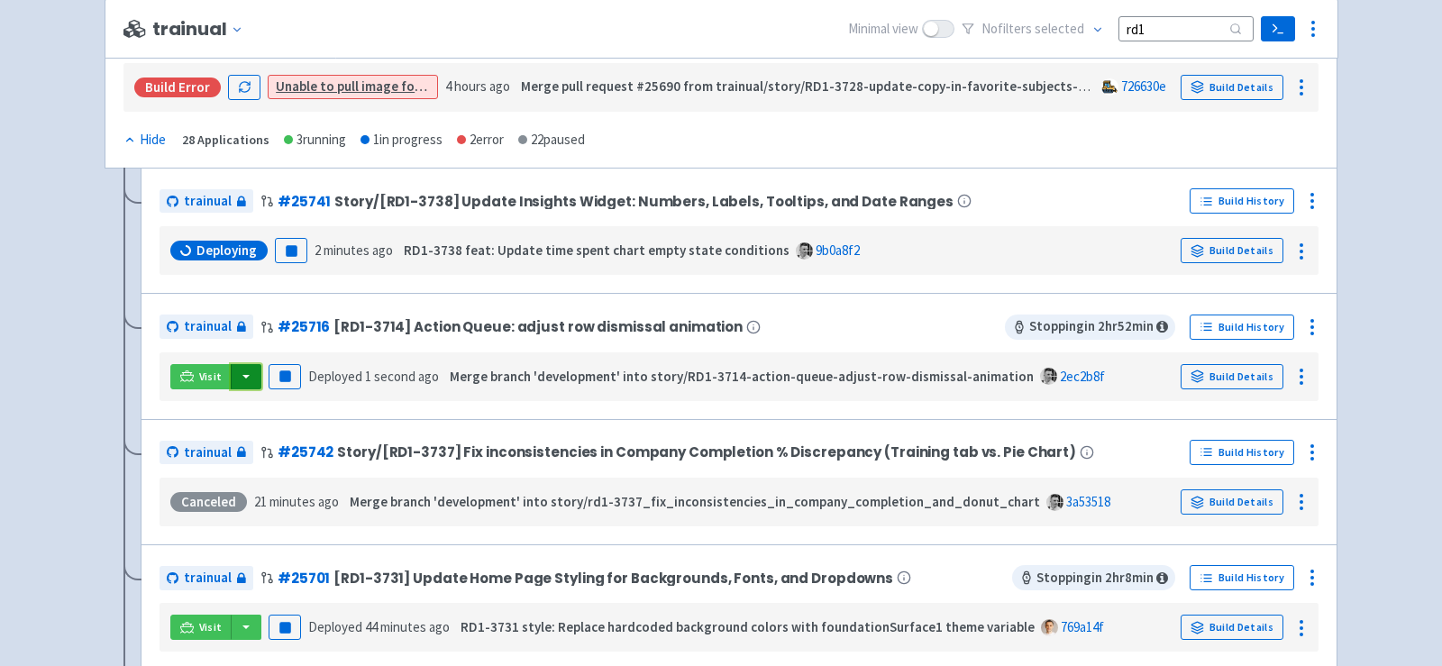
click at [246, 374] on button "button" at bounding box center [246, 376] width 31 height 25
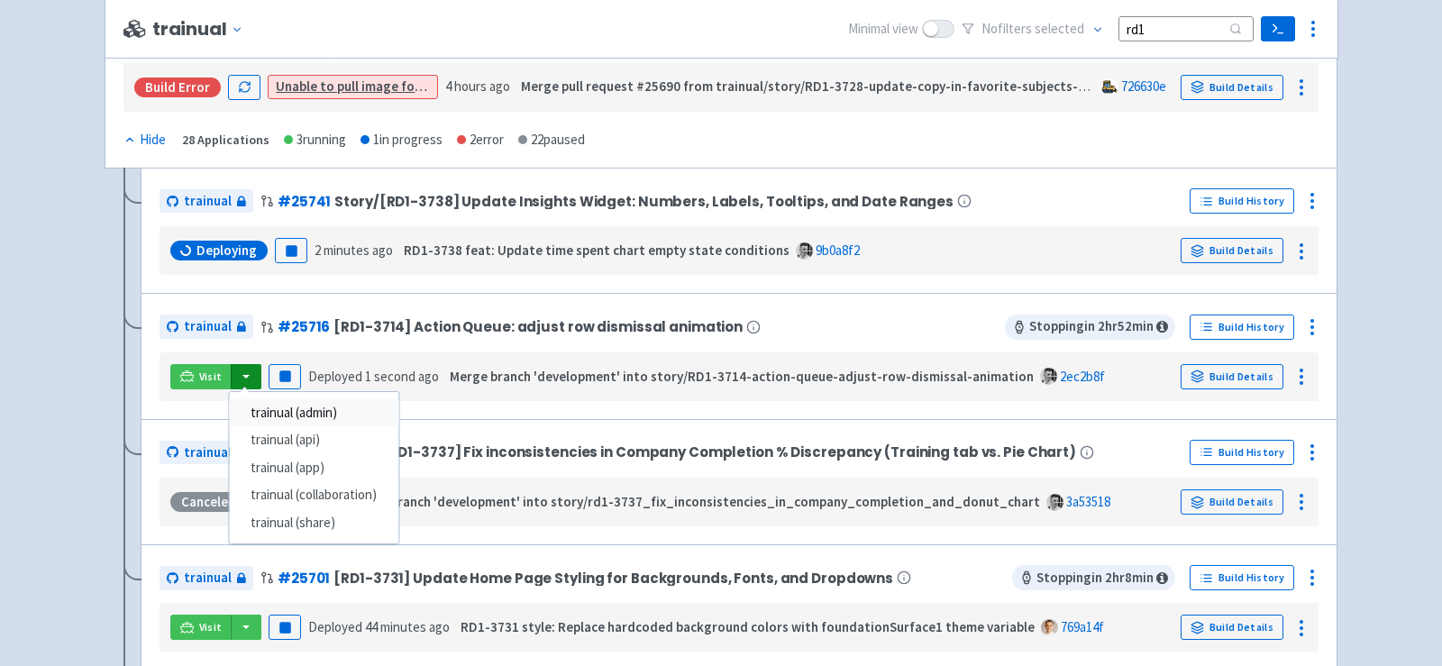
click at [292, 405] on link "trainual (admin)" at bounding box center [313, 413] width 169 height 28
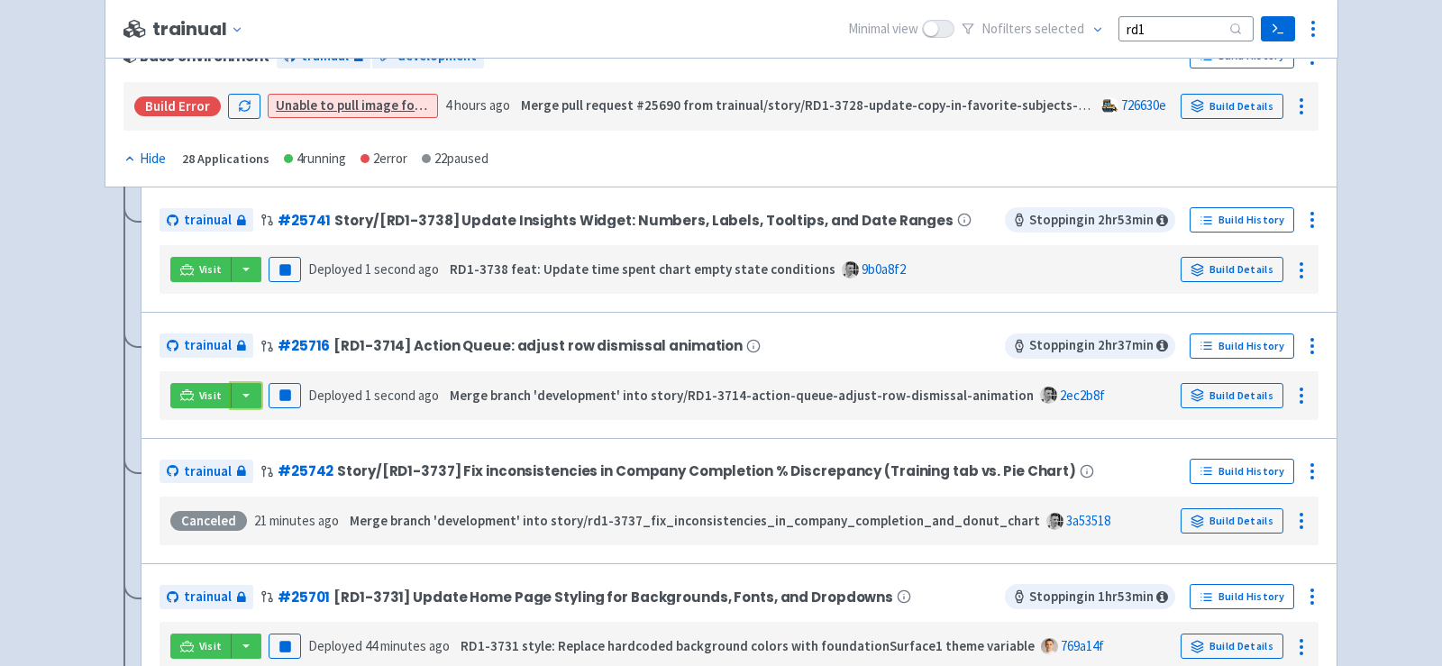
scroll to position [288, 0]
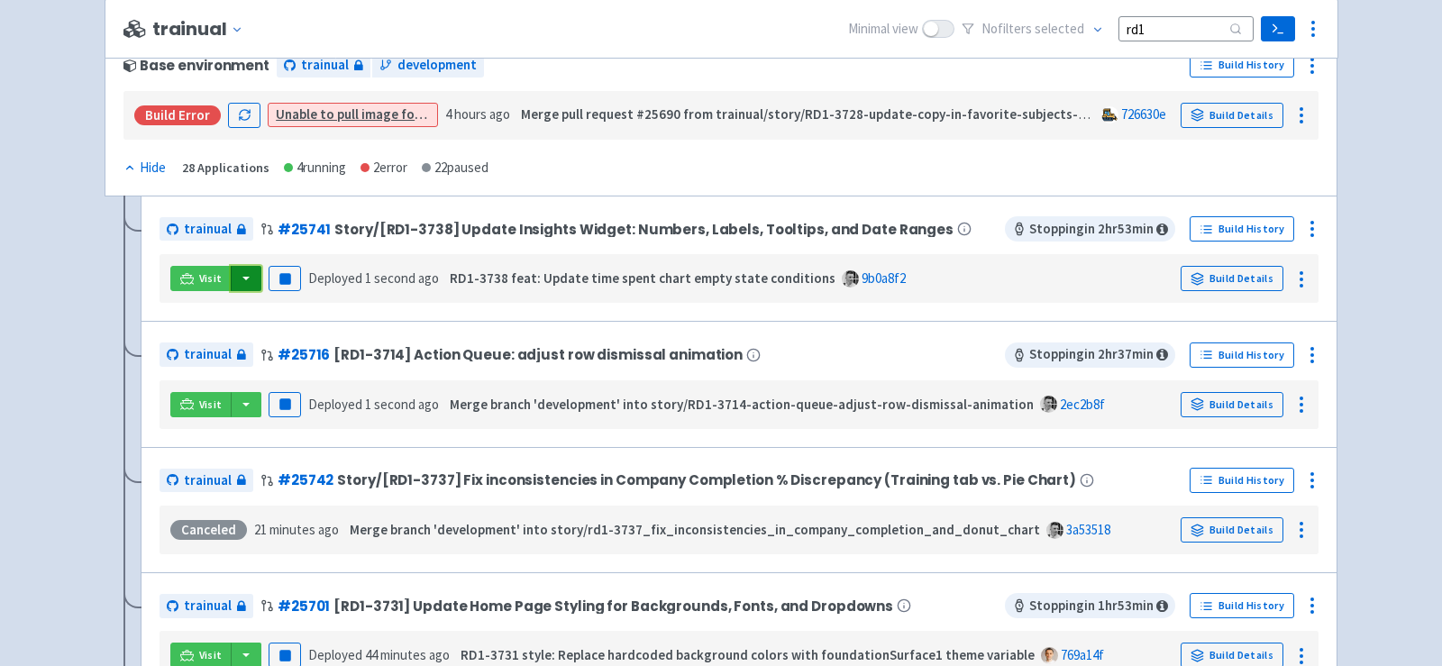
click at [246, 277] on button "button" at bounding box center [246, 278] width 31 height 25
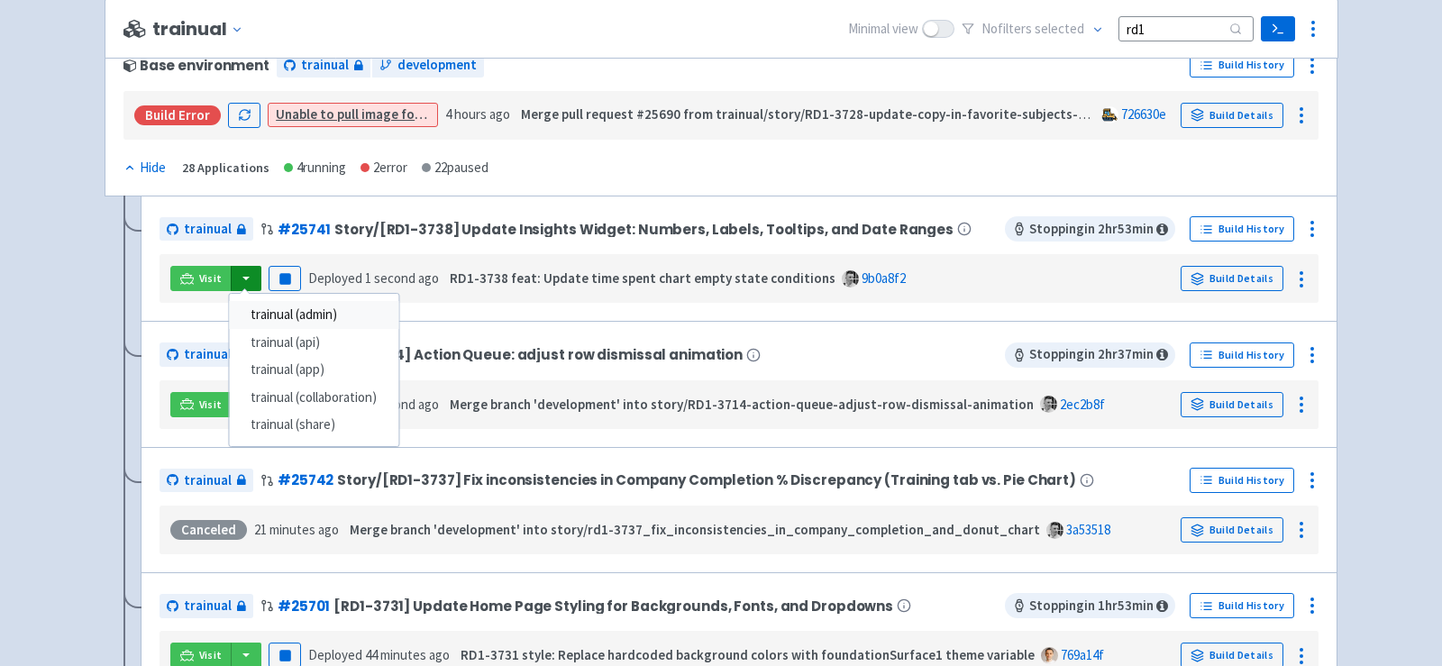
click at [298, 304] on link "trainual (admin)" at bounding box center [313, 315] width 169 height 28
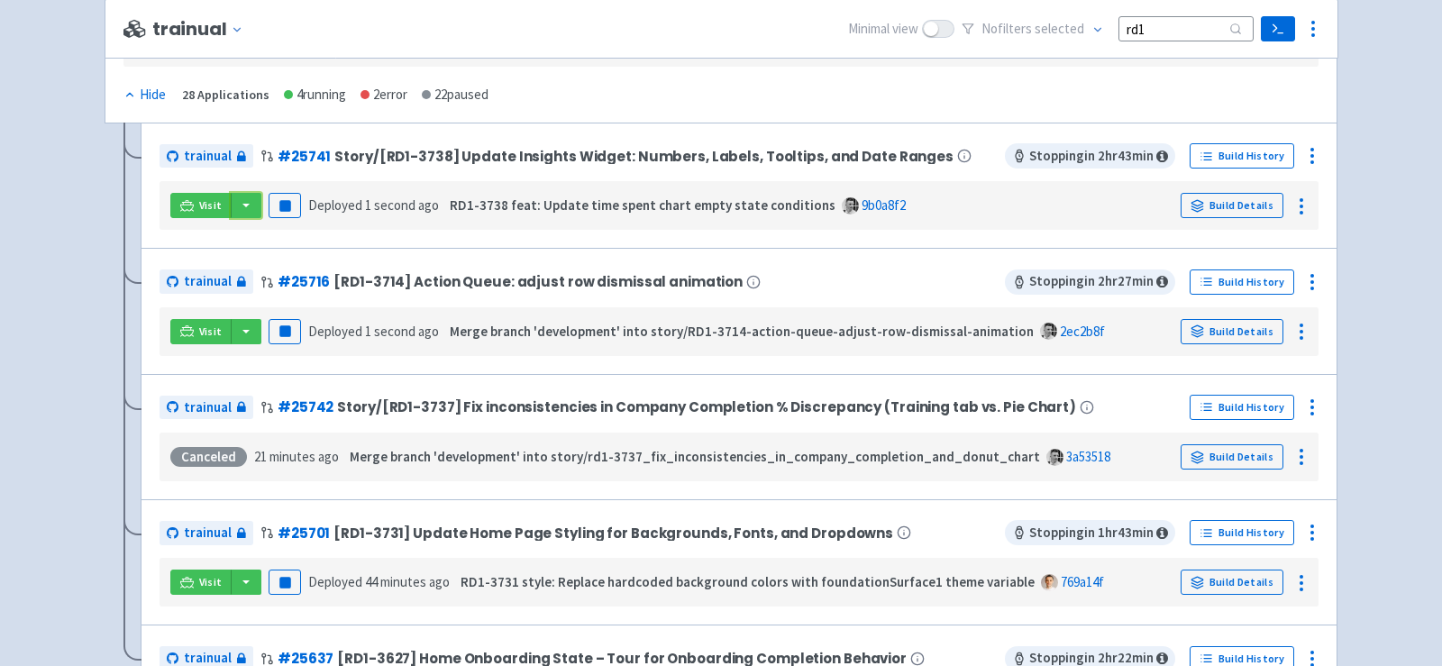
scroll to position [370, 0]
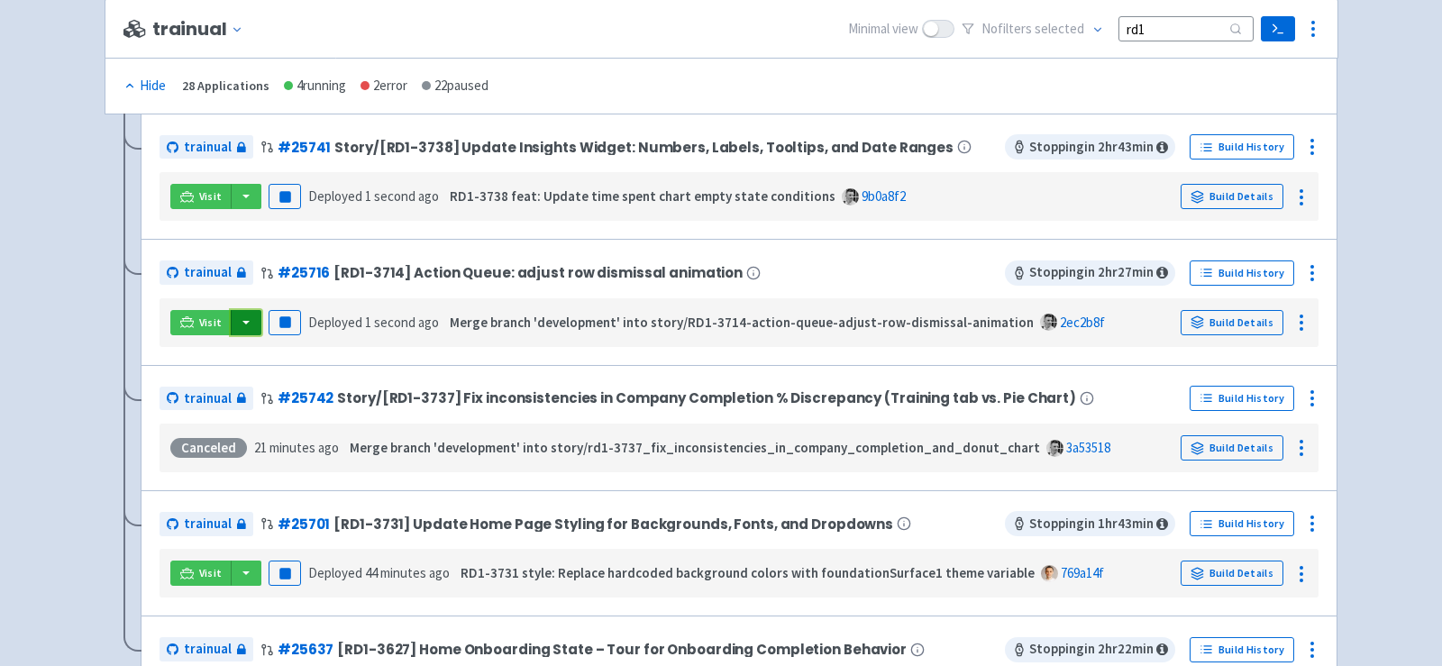
click at [251, 319] on button "button" at bounding box center [246, 322] width 31 height 25
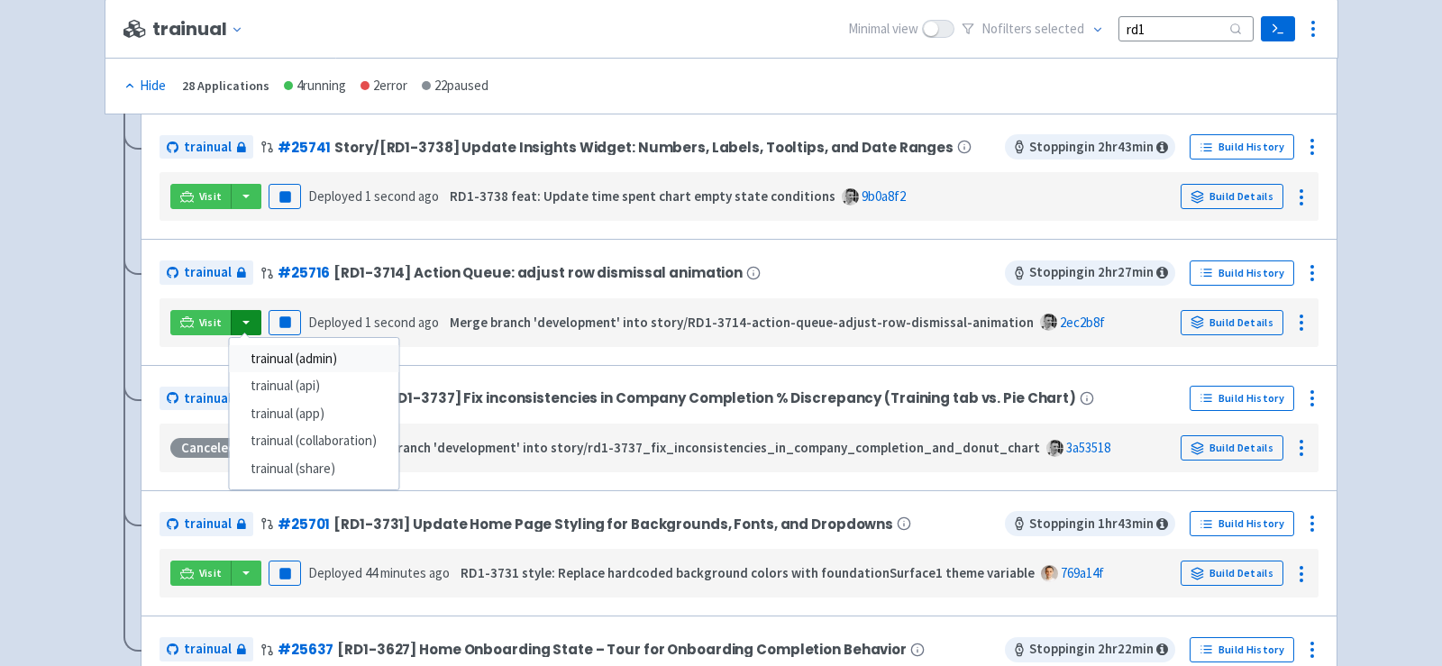
click at [299, 355] on link "trainual (admin)" at bounding box center [313, 359] width 169 height 28
